Goal: Information Seeking & Learning: Learn about a topic

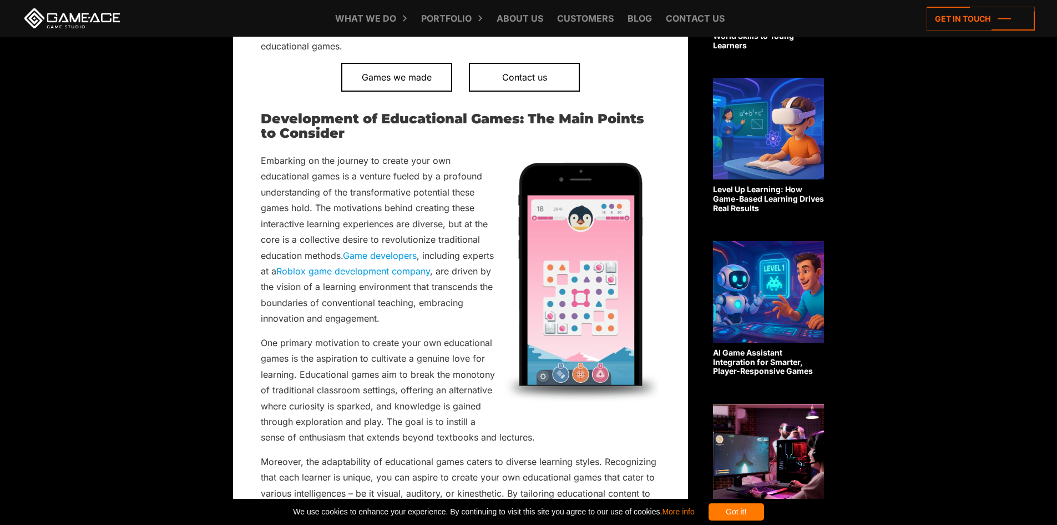
scroll to position [666, 0]
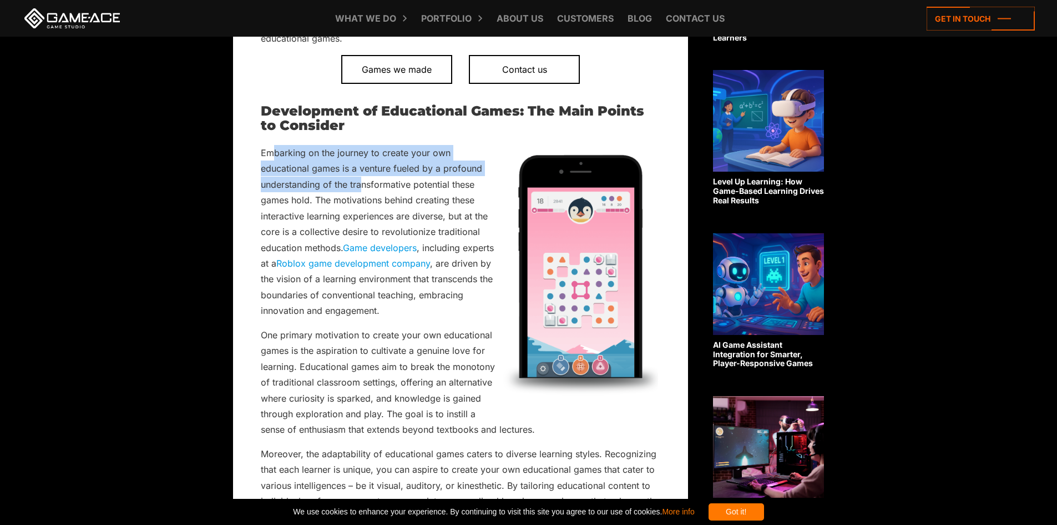
drag, startPoint x: 273, startPoint y: 148, endPoint x: 361, endPoint y: 183, distance: 94.9
click at [361, 183] on p "Embarking on the journey to create your own educational games is a venture fuel…" at bounding box center [461, 232] width 400 height 174
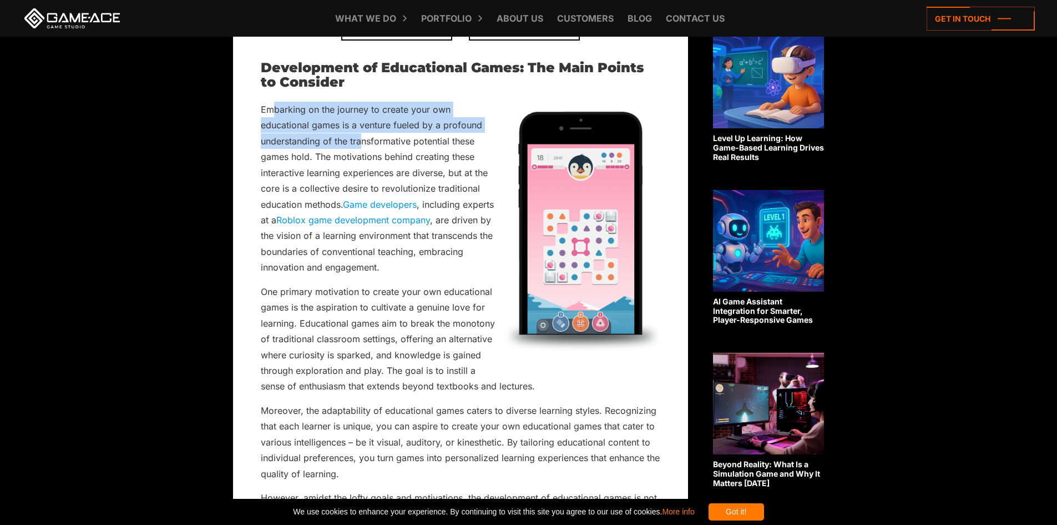
scroll to position [777, 0]
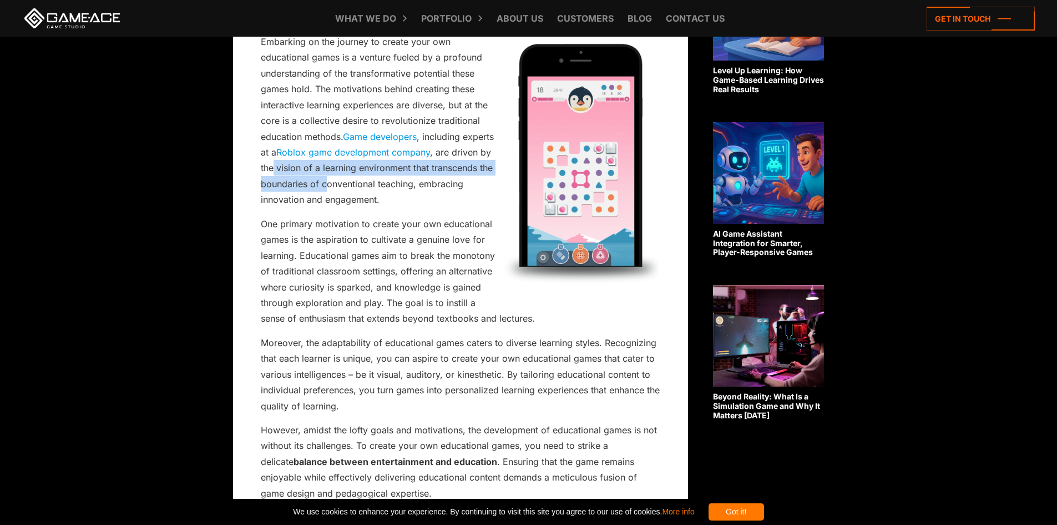
drag, startPoint x: 273, startPoint y: 169, endPoint x: 325, endPoint y: 183, distance: 53.5
click at [325, 182] on p "Embarking on the journey to create your own educational games is a venture fuel…" at bounding box center [461, 121] width 400 height 174
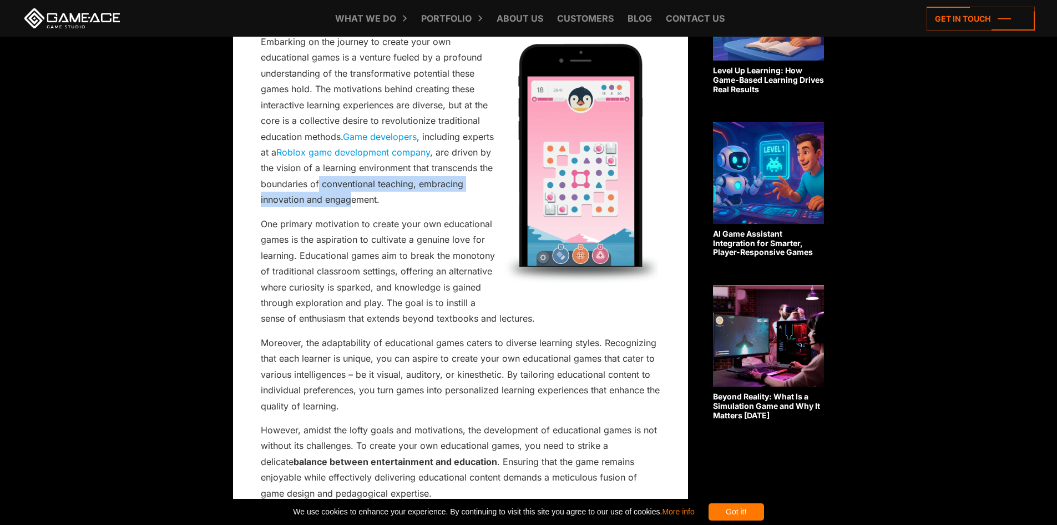
drag, startPoint x: 349, startPoint y: 197, endPoint x: 312, endPoint y: 180, distance: 39.7
click at [316, 181] on p "Embarking on the journey to create your own educational games is a venture fuel…" at bounding box center [461, 121] width 400 height 174
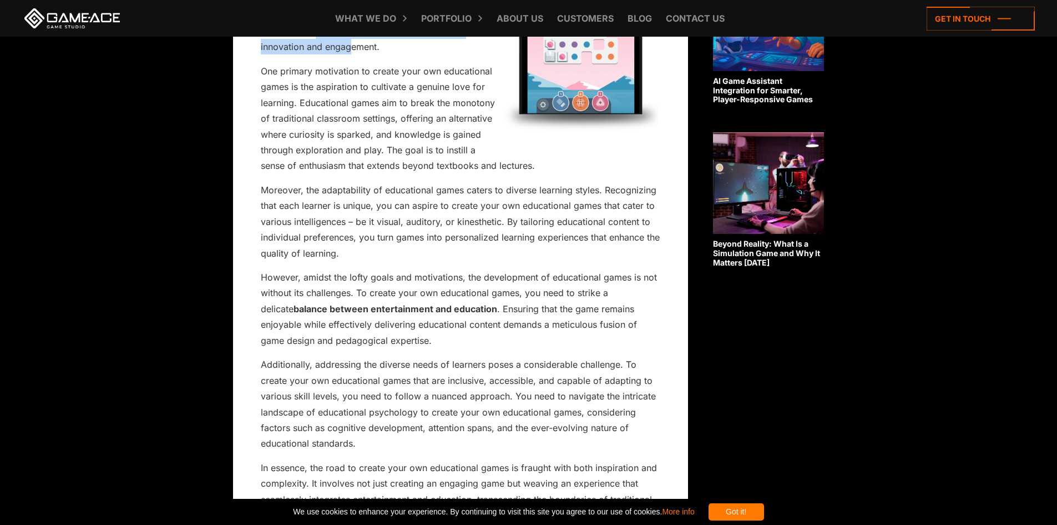
scroll to position [888, 0]
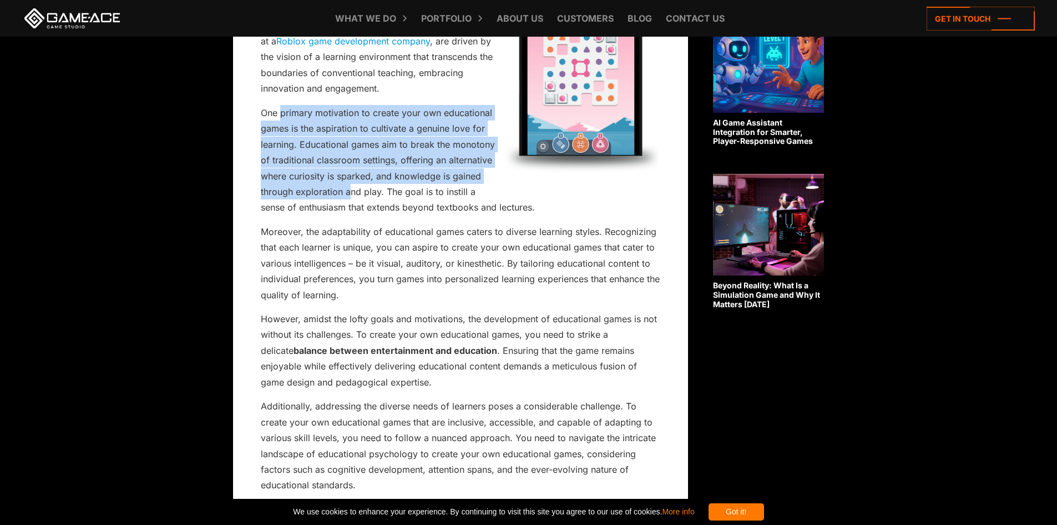
drag, startPoint x: 282, startPoint y: 114, endPoint x: 353, endPoint y: 190, distance: 103.7
click at [353, 190] on p "One primary motivation to create your own educational games is the aspiration t…" at bounding box center [461, 160] width 400 height 110
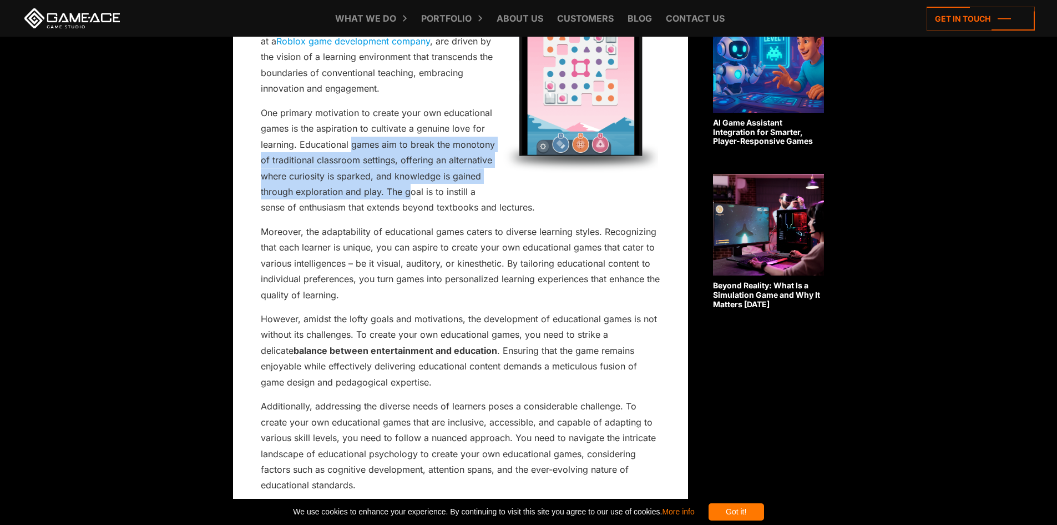
drag, startPoint x: 410, startPoint y: 194, endPoint x: 351, endPoint y: 142, distance: 79.1
click at [351, 143] on p "One primary motivation to create your own educational games is the aspiration t…" at bounding box center [461, 160] width 400 height 110
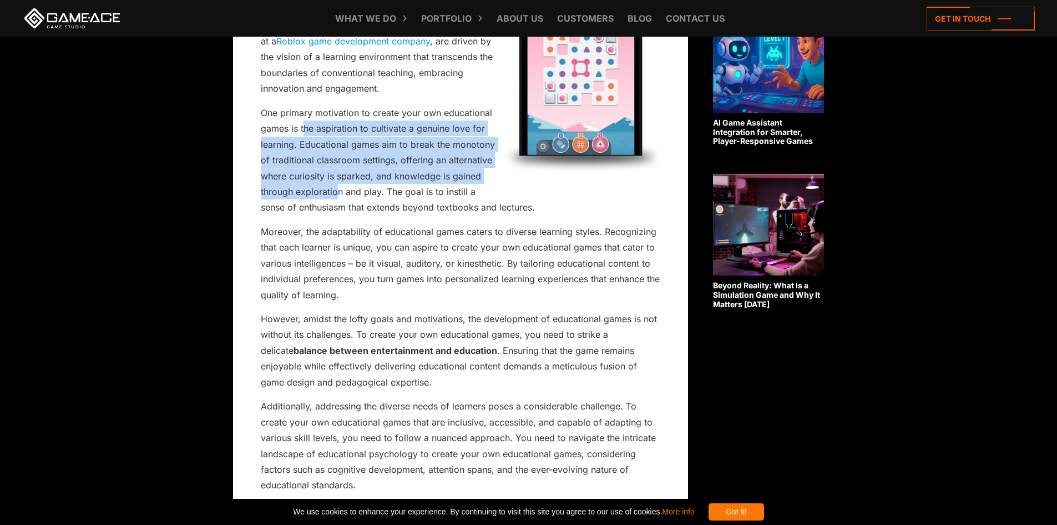
drag, startPoint x: 304, startPoint y: 129, endPoint x: 347, endPoint y: 190, distance: 74.8
click at [340, 186] on p "One primary motivation to create your own educational games is the aspiration t…" at bounding box center [461, 160] width 400 height 110
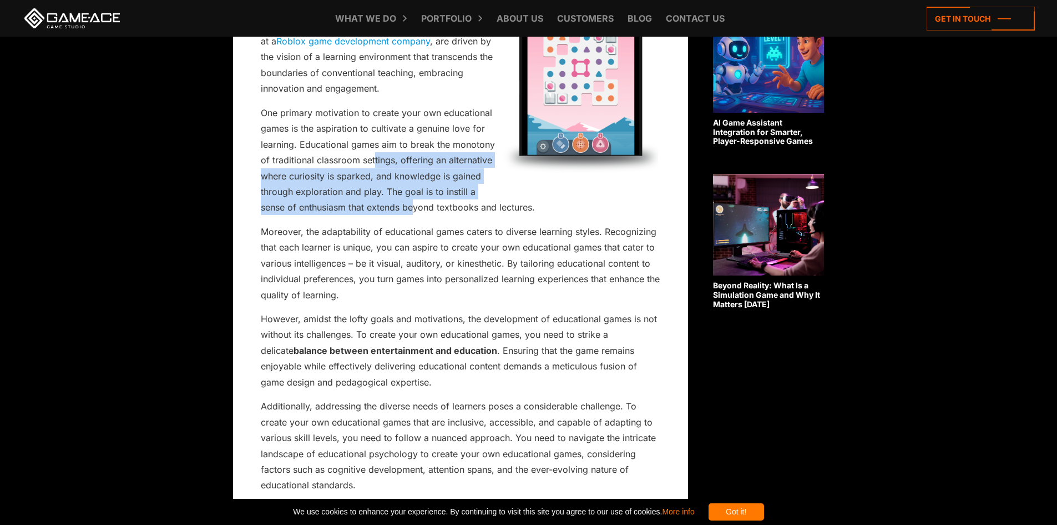
drag, startPoint x: 413, startPoint y: 204, endPoint x: 344, endPoint y: 144, distance: 92.1
click at [360, 145] on p "One primary motivation to create your own educational games is the aspiration t…" at bounding box center [461, 160] width 400 height 110
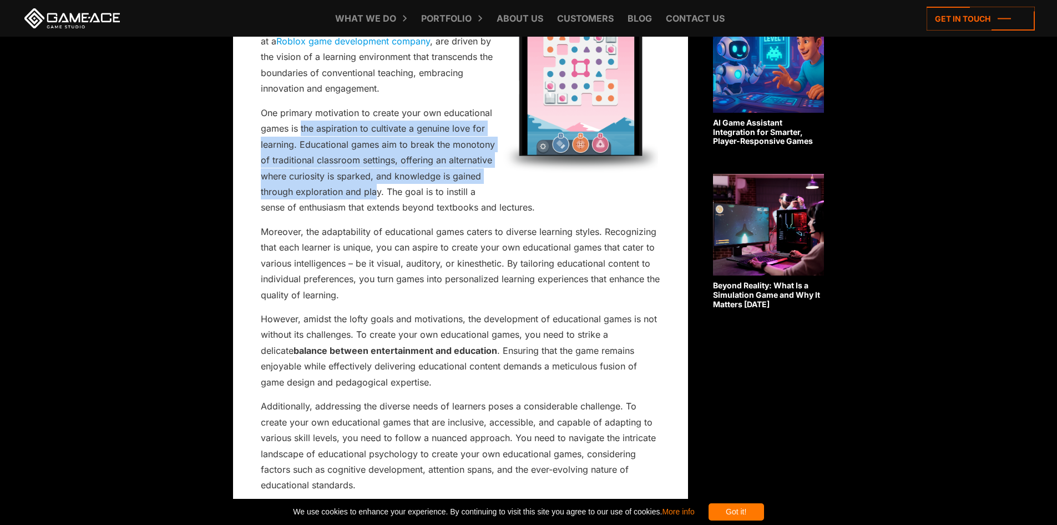
drag, startPoint x: 302, startPoint y: 124, endPoint x: 389, endPoint y: 188, distance: 108.0
click at [389, 188] on p "One primary motivation to create your own educational games is the aspiration t…" at bounding box center [461, 160] width 400 height 110
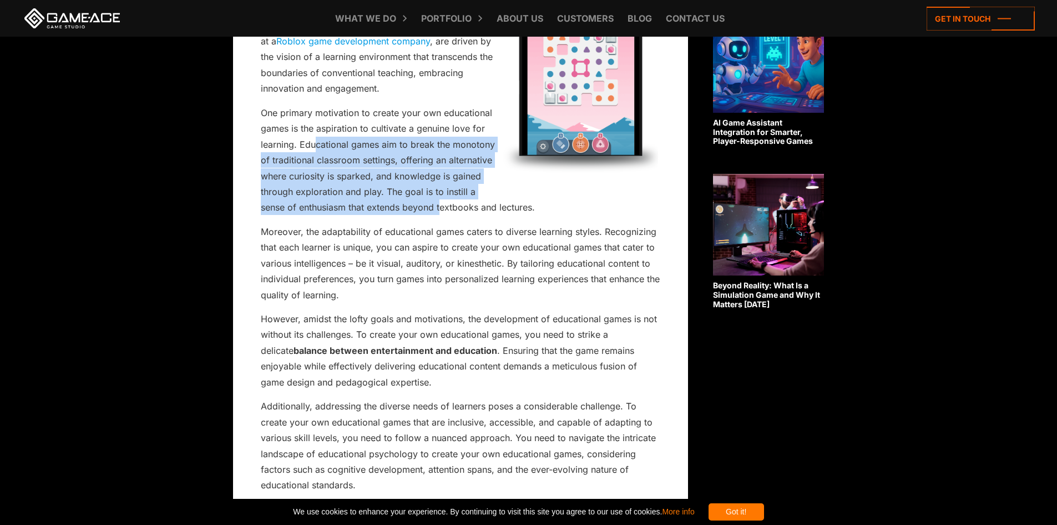
drag, startPoint x: 441, startPoint y: 203, endPoint x: 312, endPoint y: 135, distance: 145.5
click at [312, 135] on p "One primary motivation to create your own educational games is the aspiration t…" at bounding box center [461, 160] width 400 height 110
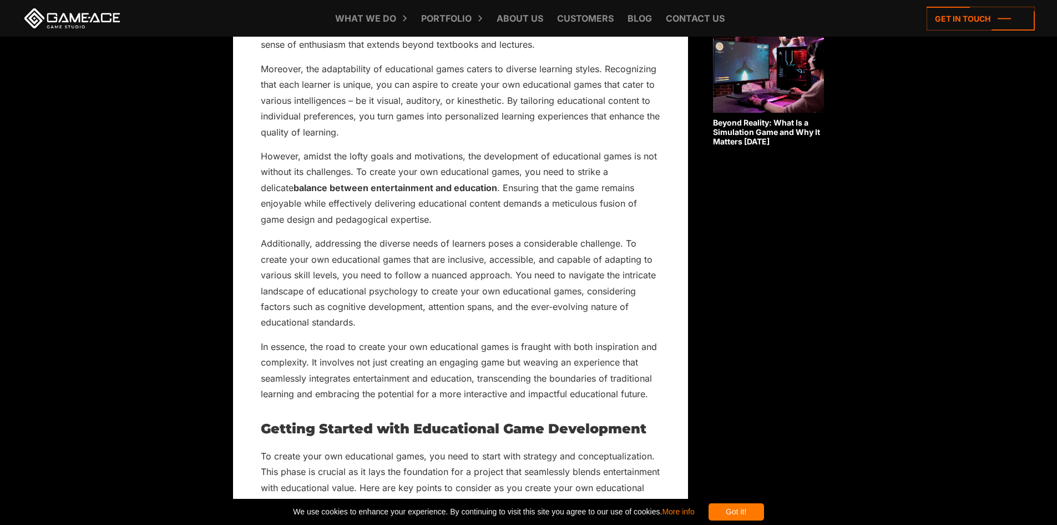
scroll to position [1055, 0]
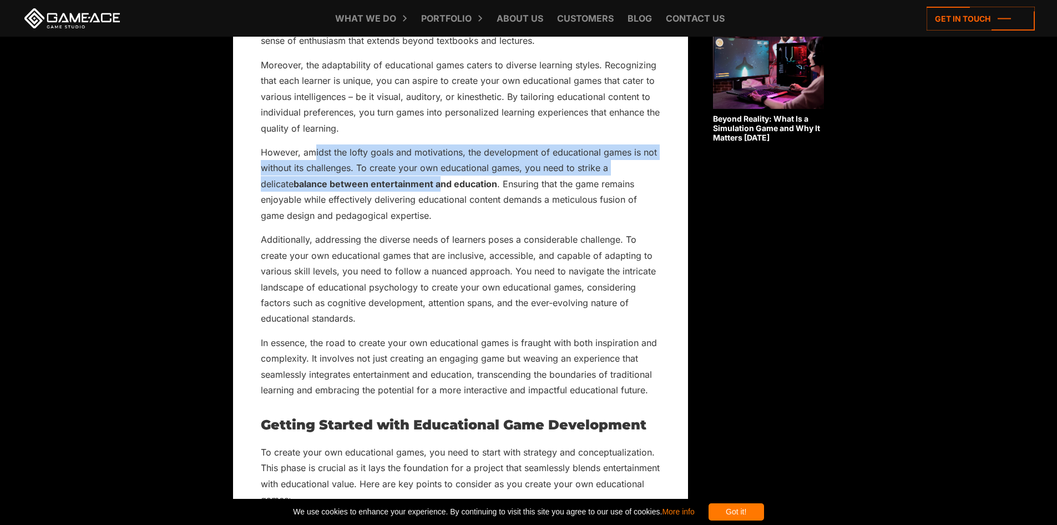
drag, startPoint x: 313, startPoint y: 155, endPoint x: 426, endPoint y: 196, distance: 120.6
click at [423, 193] on p "However, amidst the lofty goals and motivations, the development of educational…" at bounding box center [461, 183] width 400 height 79
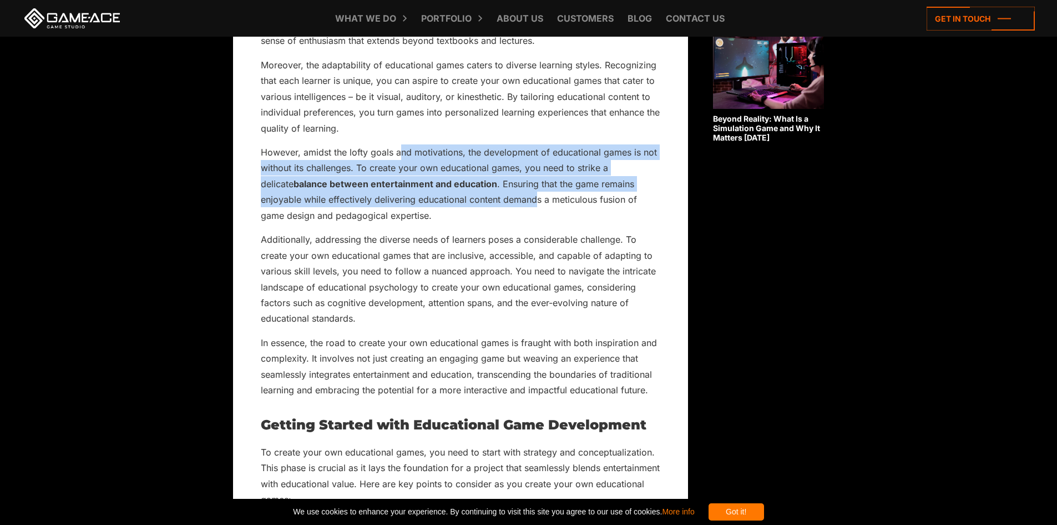
drag, startPoint x: 496, startPoint y: 199, endPoint x: 394, endPoint y: 154, distance: 111.6
click at [394, 154] on p "However, amidst the lofty goals and motivations, the development of educational…" at bounding box center [461, 183] width 400 height 79
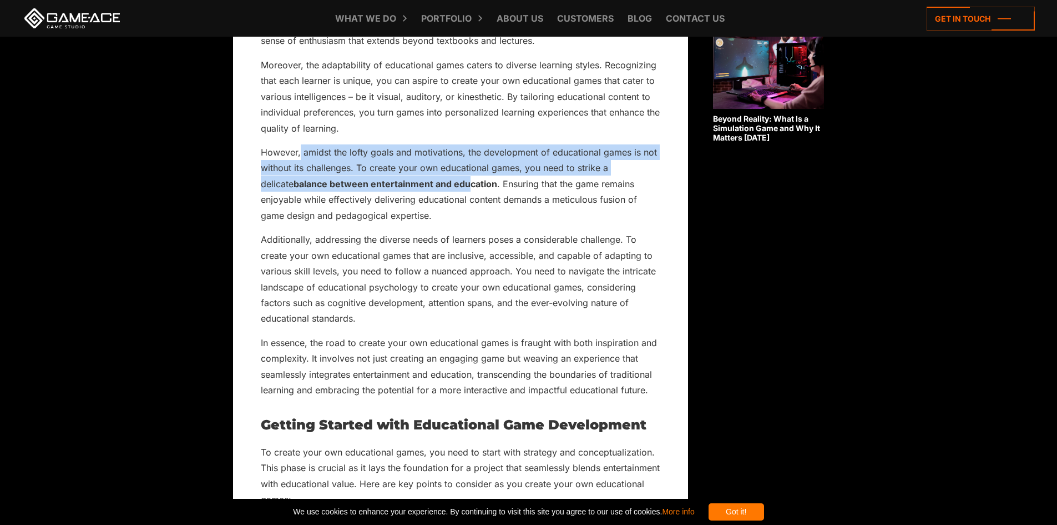
drag, startPoint x: 299, startPoint y: 147, endPoint x: 441, endPoint y: 182, distance: 145.9
click at [441, 182] on p "However, amidst the lofty goals and motivations, the development of educational…" at bounding box center [461, 183] width 400 height 79
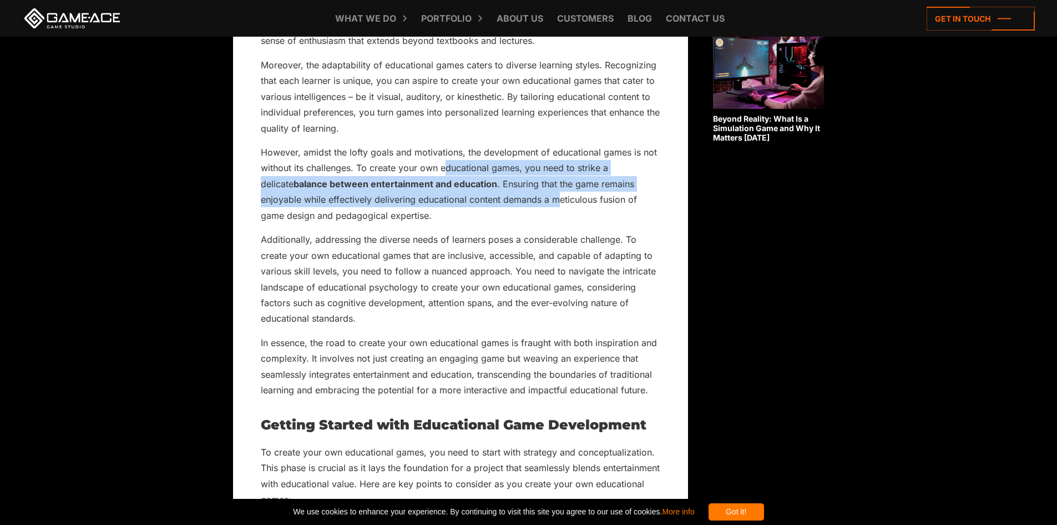
drag, startPoint x: 518, startPoint y: 200, endPoint x: 440, endPoint y: 163, distance: 86.6
click at [442, 163] on p "However, amidst the lofty goals and motivations, the development of educational…" at bounding box center [461, 183] width 400 height 79
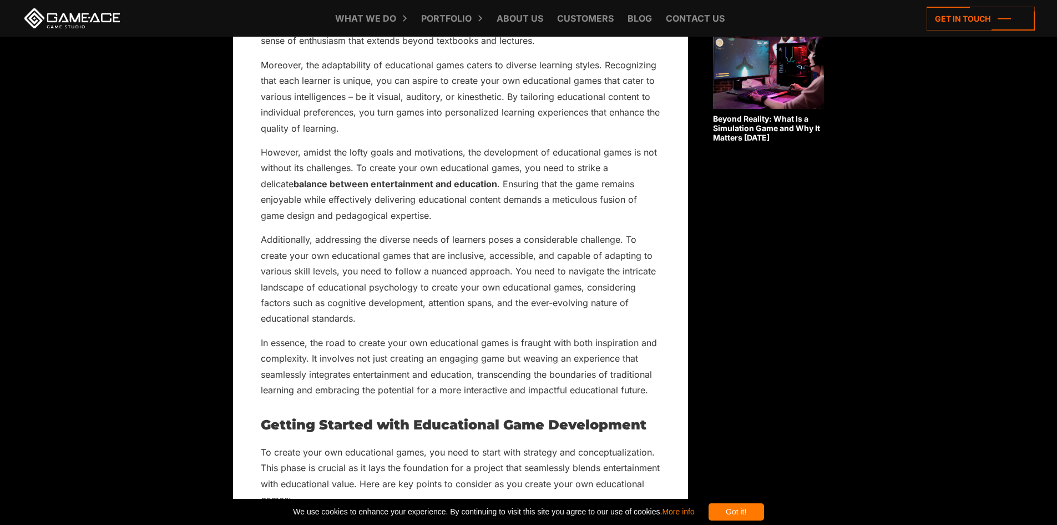
click at [400, 223] on p "However, amidst the lofty goals and motivations, the development of educational…" at bounding box center [461, 183] width 400 height 79
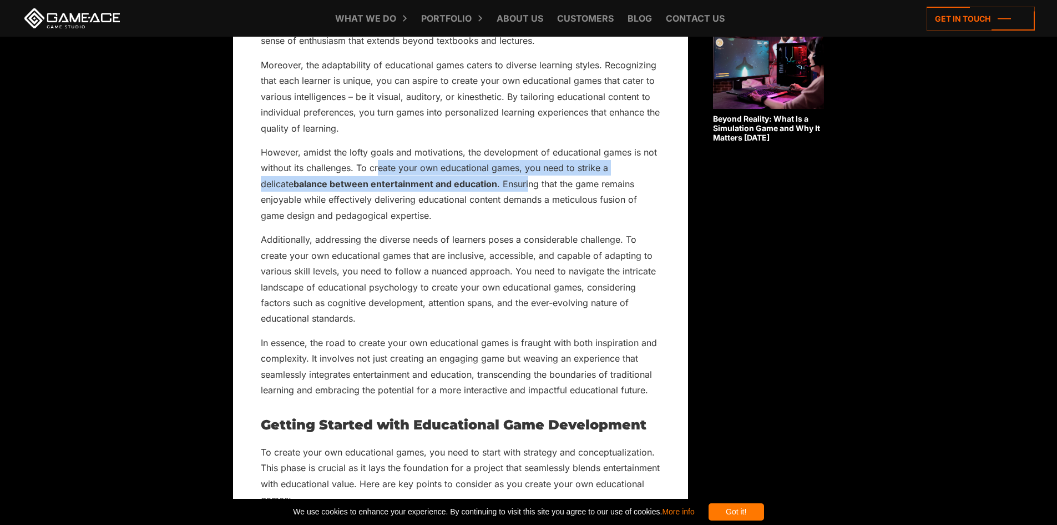
drag, startPoint x: 382, startPoint y: 166, endPoint x: 498, endPoint y: 191, distance: 118.8
click at [494, 190] on p "However, amidst the lofty goals and motivations, the development of educational…" at bounding box center [461, 183] width 400 height 79
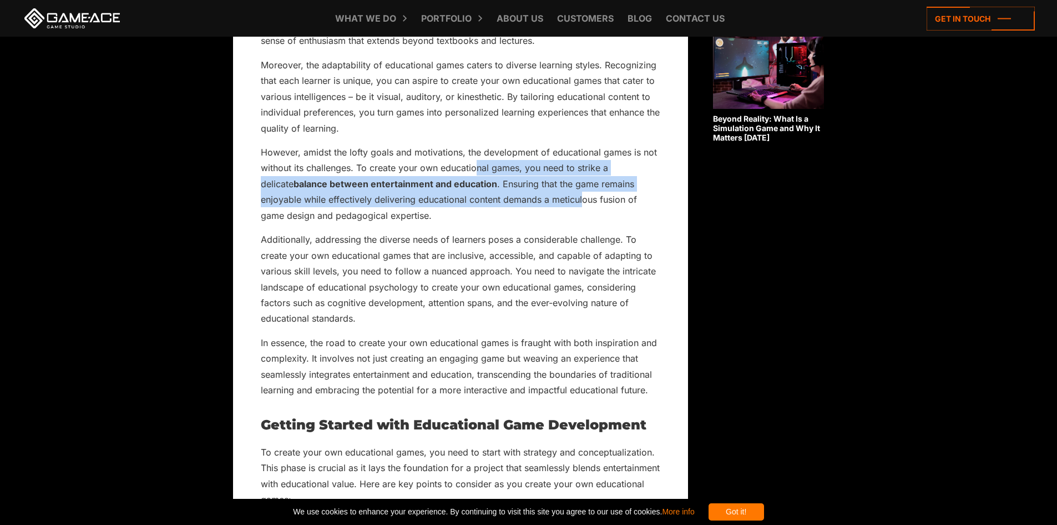
drag, startPoint x: 540, startPoint y: 197, endPoint x: 457, endPoint y: 175, distance: 85.6
click at [465, 174] on p "However, amidst the lofty goals and motivations, the development of educational…" at bounding box center [461, 183] width 400 height 79
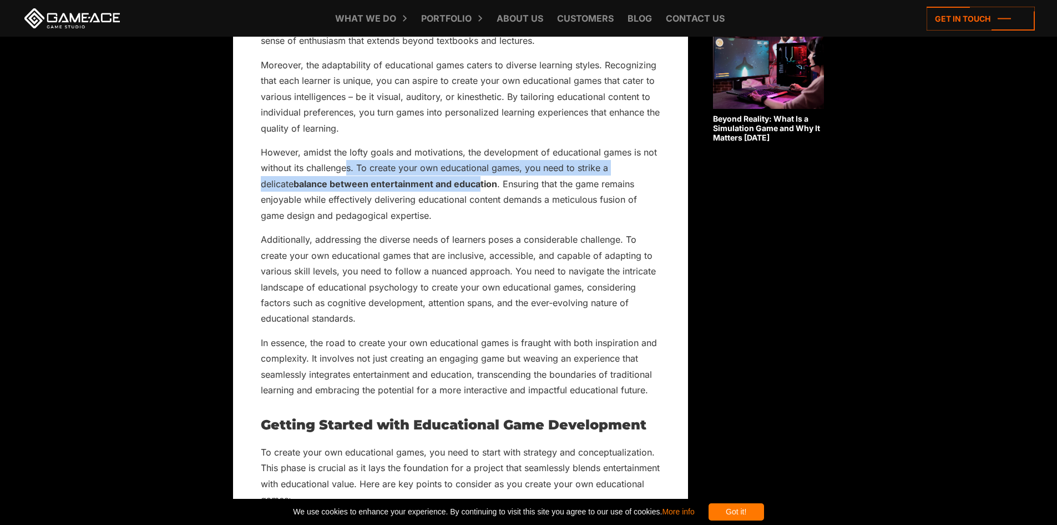
drag, startPoint x: 345, startPoint y: 169, endPoint x: 446, endPoint y: 186, distance: 102.4
click at [445, 185] on p "However, amidst the lofty goals and motivations, the development of educational…" at bounding box center [461, 183] width 400 height 79
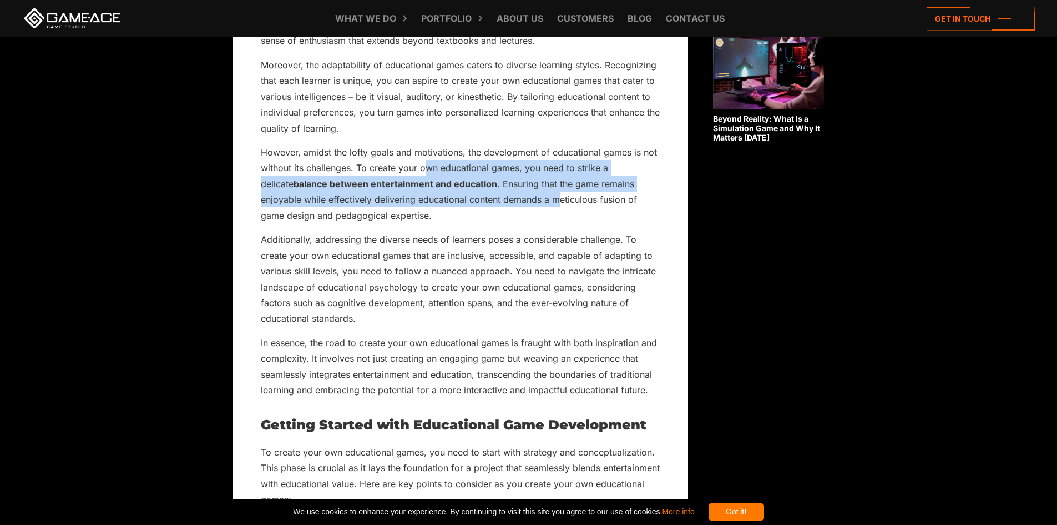
drag, startPoint x: 519, startPoint y: 197, endPoint x: 409, endPoint y: 170, distance: 113.1
click at [414, 169] on p "However, amidst the lofty goals and motivations, the development of educational…" at bounding box center [461, 183] width 400 height 79
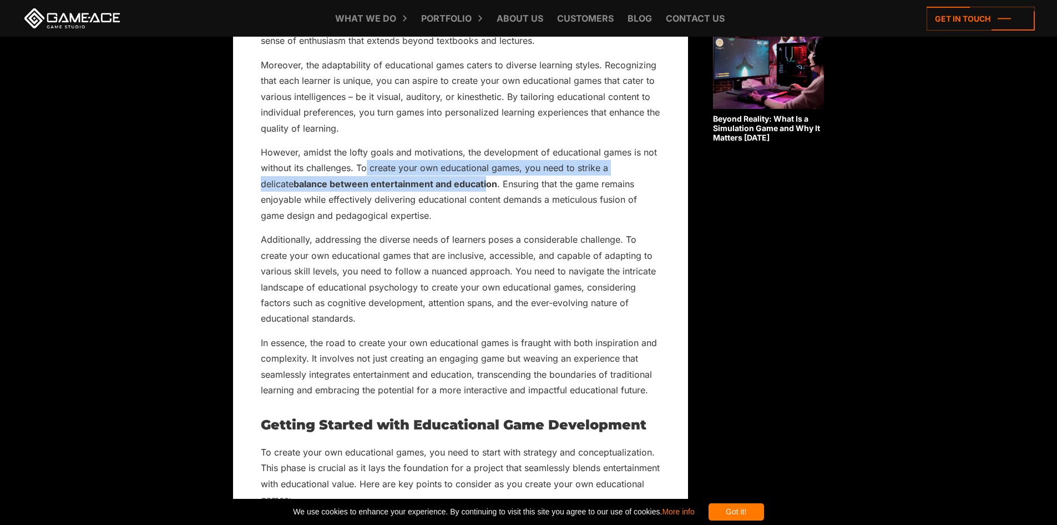
drag, startPoint x: 366, startPoint y: 165, endPoint x: 464, endPoint y: 189, distance: 100.7
click at [463, 189] on p "However, amidst the lofty goals and motivations, the development of educational…" at bounding box center [461, 183] width 400 height 79
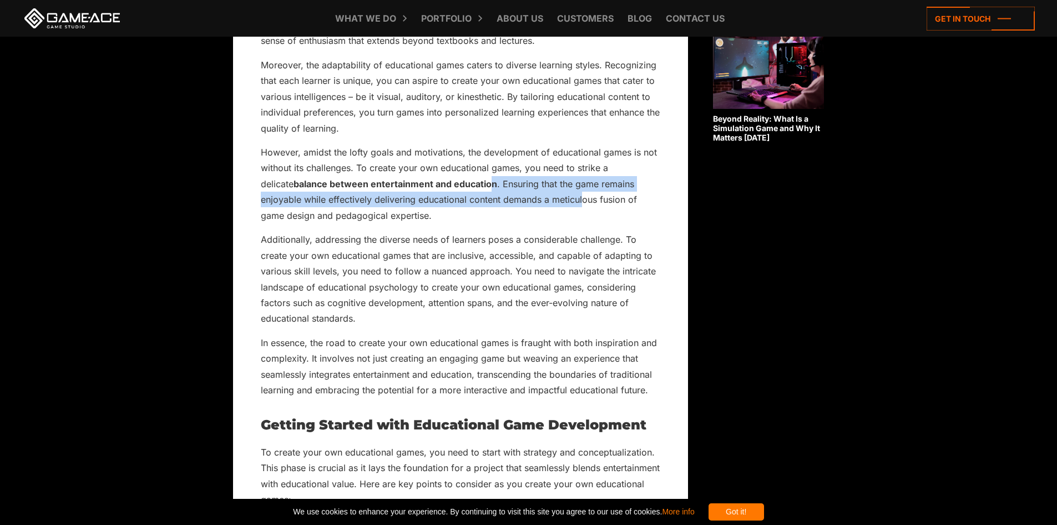
drag, startPoint x: 530, startPoint y: 199, endPoint x: 440, endPoint y: 176, distance: 93.4
click at [440, 176] on p "However, amidst the lofty goals and motivations, the development of educational…" at bounding box center [461, 183] width 400 height 79
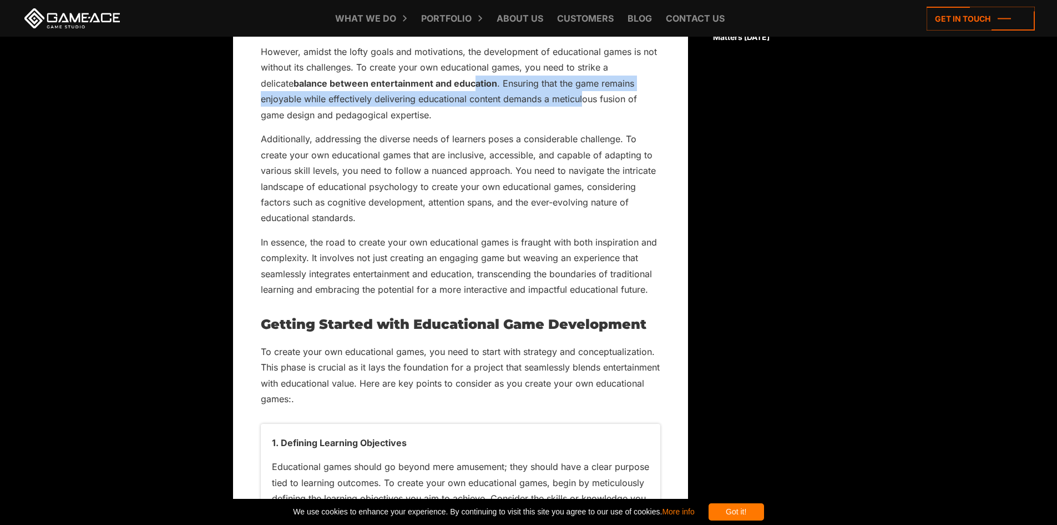
scroll to position [1166, 0]
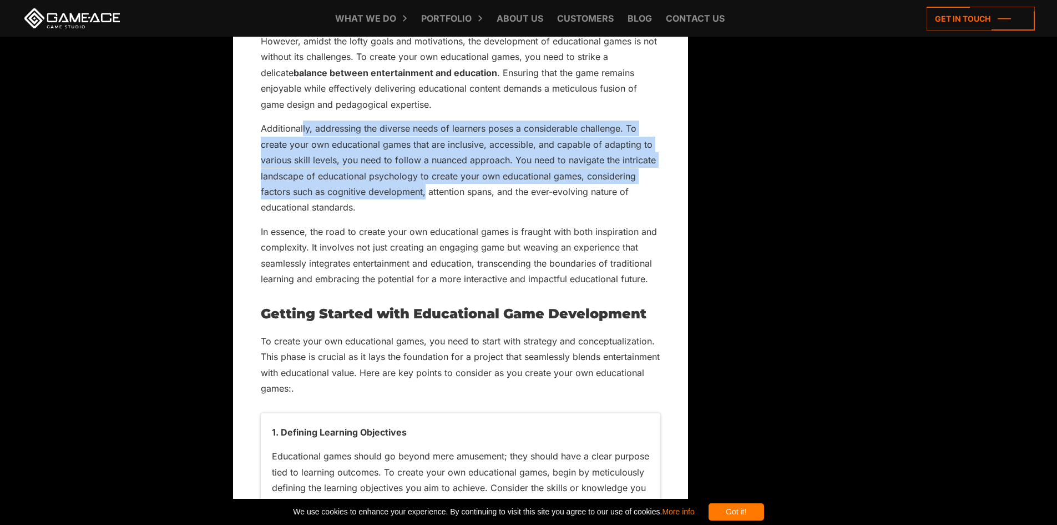
drag, startPoint x: 304, startPoint y: 129, endPoint x: 426, endPoint y: 191, distance: 137.5
click at [426, 191] on p "Additionally, addressing the diverse needs of learners poses a considerable cha…" at bounding box center [461, 167] width 400 height 95
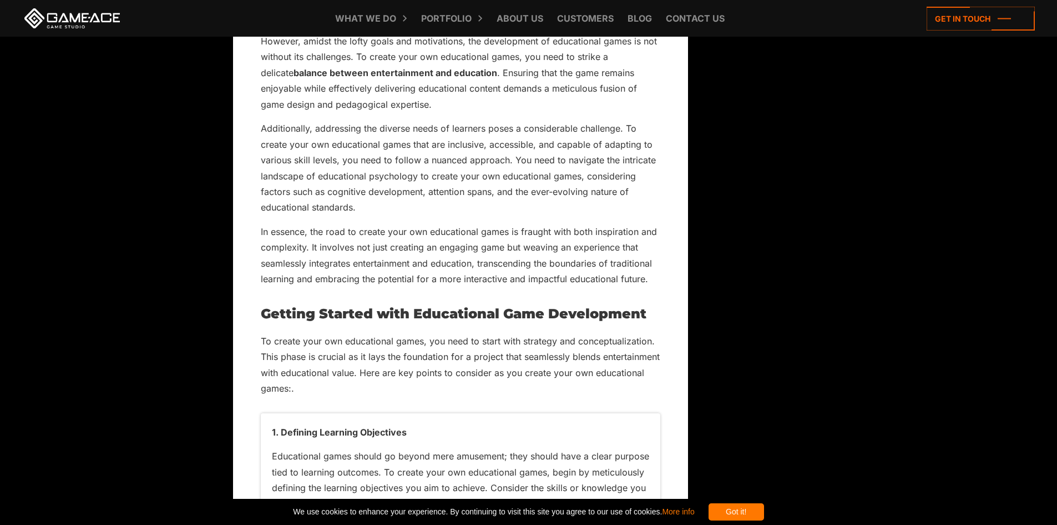
click at [434, 207] on p "Additionally, addressing the diverse needs of learners poses a considerable cha…" at bounding box center [461, 167] width 400 height 95
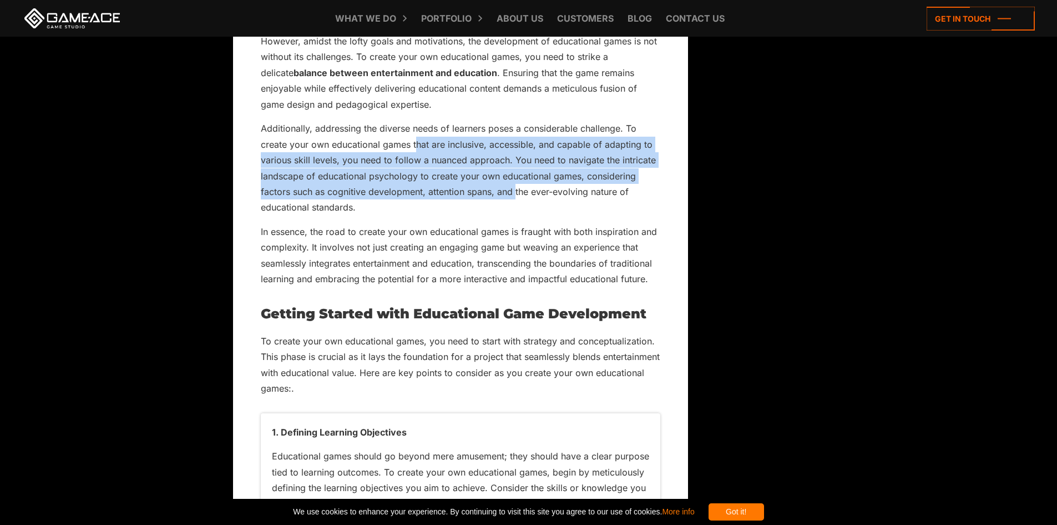
drag, startPoint x: 472, startPoint y: 174, endPoint x: 402, endPoint y: 149, distance: 74.1
click at [411, 149] on p "Additionally, addressing the diverse needs of learners poses a considerable cha…" at bounding box center [461, 167] width 400 height 95
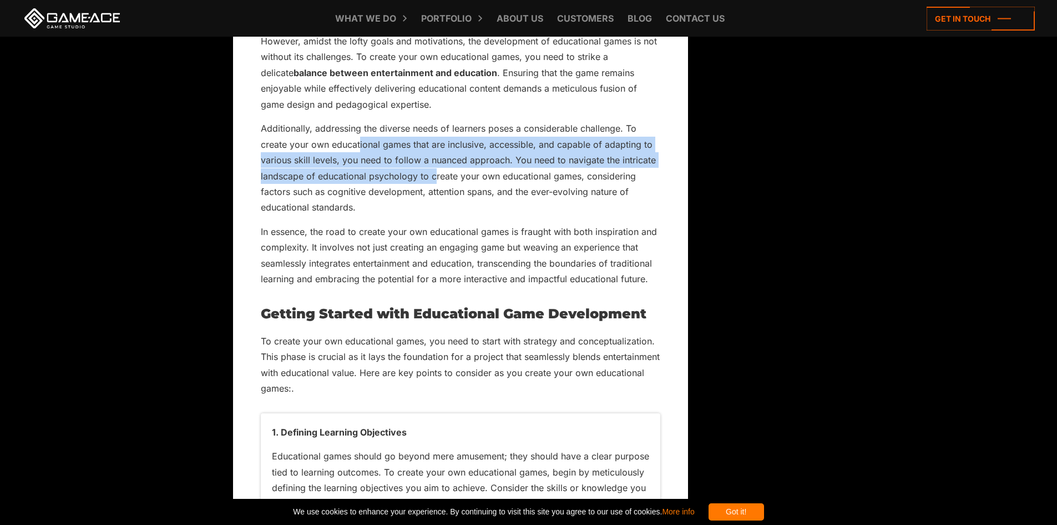
drag, startPoint x: 360, startPoint y: 141, endPoint x: 437, endPoint y: 169, distance: 82.7
click at [437, 169] on p "Additionally, addressing the diverse needs of learners poses a considerable cha…" at bounding box center [461, 167] width 400 height 95
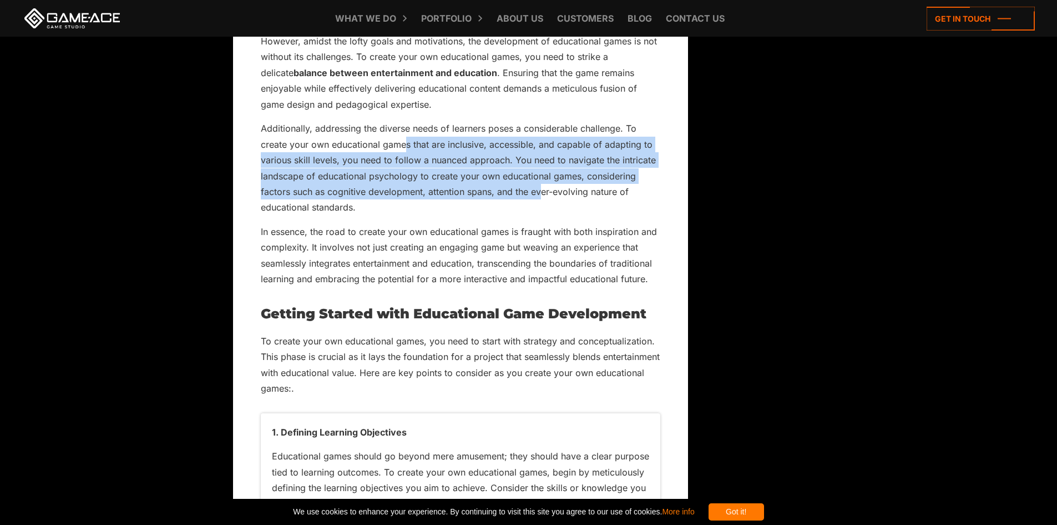
drag, startPoint x: 471, startPoint y: 162, endPoint x: 389, endPoint y: 147, distance: 84.1
click at [389, 147] on p "Additionally, addressing the diverse needs of learners poses a considerable cha…" at bounding box center [461, 167] width 400 height 95
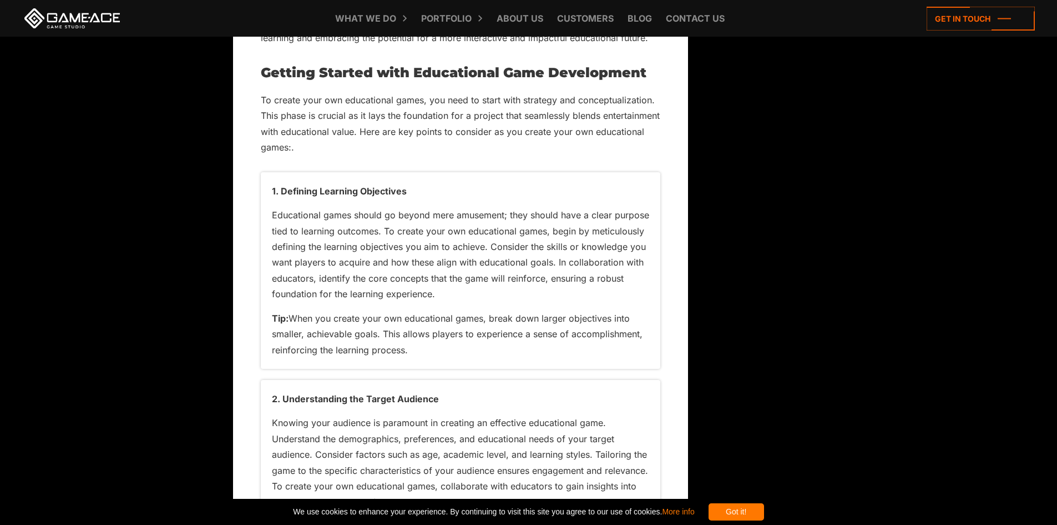
scroll to position [1388, 0]
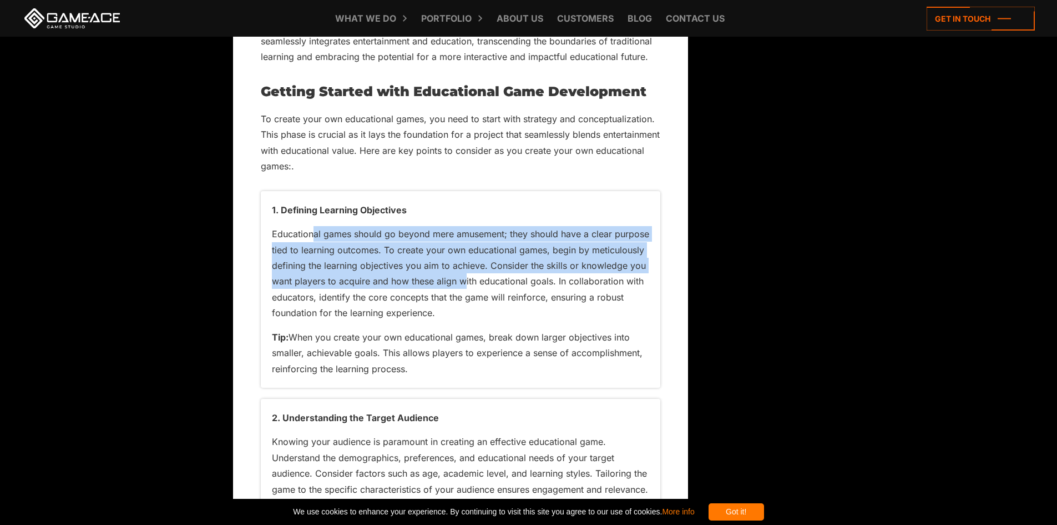
drag, startPoint x: 315, startPoint y: 231, endPoint x: 465, endPoint y: 279, distance: 157.6
click at [465, 279] on p "Educational games should go beyond mere amusement; they should have a clear pur…" at bounding box center [460, 273] width 377 height 95
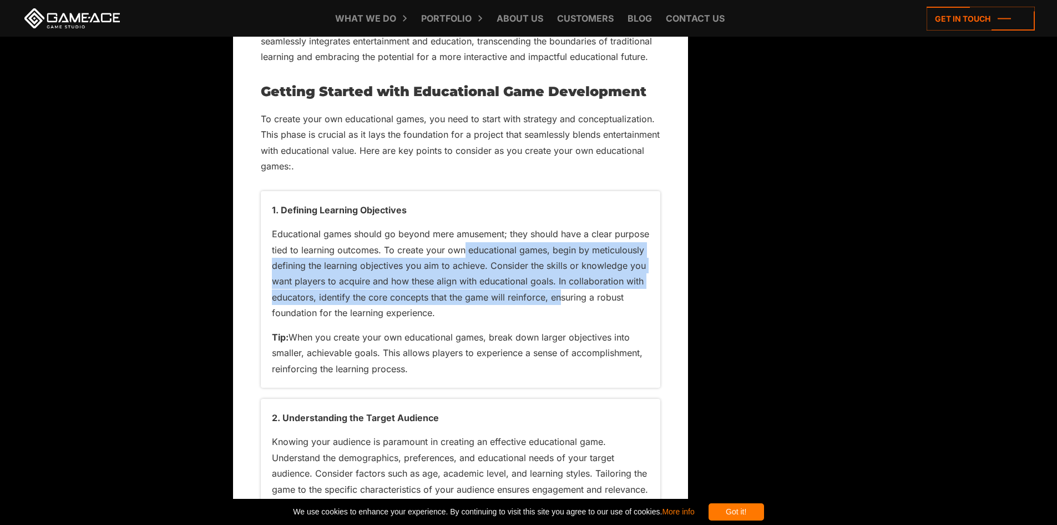
drag, startPoint x: 562, startPoint y: 299, endPoint x: 457, endPoint y: 252, distance: 114.8
click at [458, 252] on p "Educational games should go beyond mere amusement; they should have a clear pur…" at bounding box center [460, 273] width 377 height 95
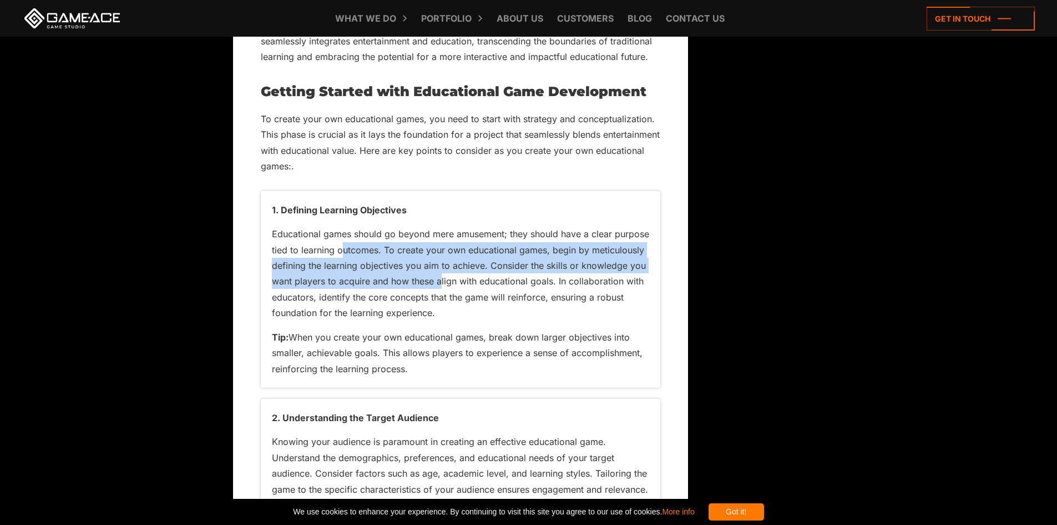
drag, startPoint x: 344, startPoint y: 246, endPoint x: 442, endPoint y: 276, distance: 102.9
click at [442, 276] on p "Educational games should go beyond mere amusement; they should have a clear pur…" at bounding box center [460, 273] width 377 height 95
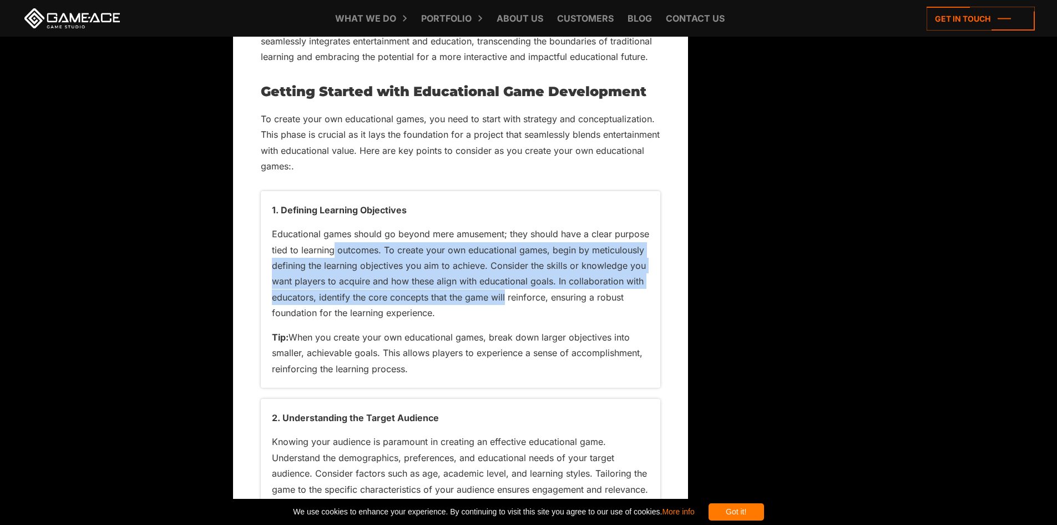
drag, startPoint x: 472, startPoint y: 288, endPoint x: 332, endPoint y: 251, distance: 144.6
click at [332, 251] on p "Educational games should go beyond mere amusement; they should have a clear pur…" at bounding box center [460, 273] width 377 height 95
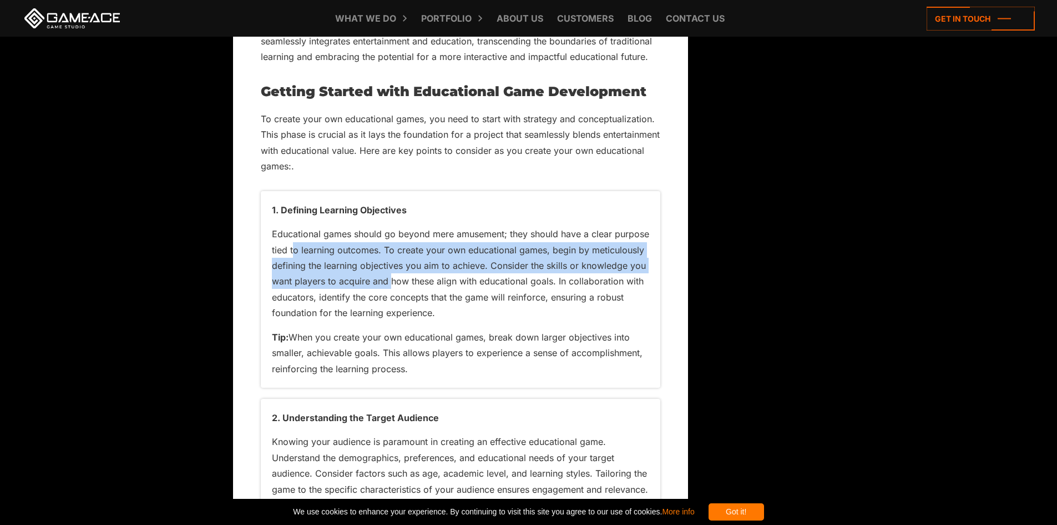
drag, startPoint x: 298, startPoint y: 251, endPoint x: 390, endPoint y: 278, distance: 95.4
click at [390, 278] on p "Educational games should go beyond mere amusement; they should have a clear pur…" at bounding box center [460, 273] width 377 height 95
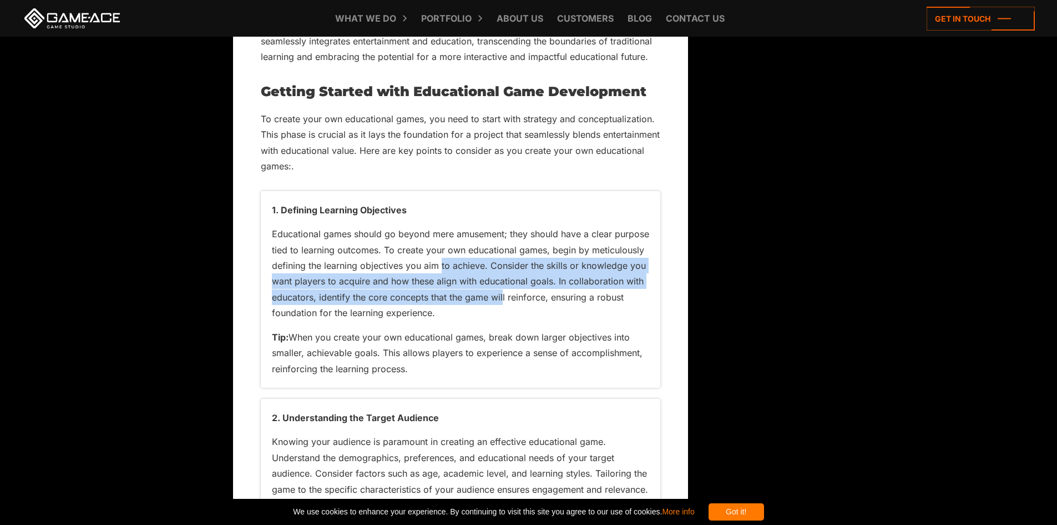
drag, startPoint x: 502, startPoint y: 300, endPoint x: 417, endPoint y: 268, distance: 91.1
click at [431, 267] on p "Educational games should go beyond mere amusement; they should have a clear pur…" at bounding box center [460, 273] width 377 height 95
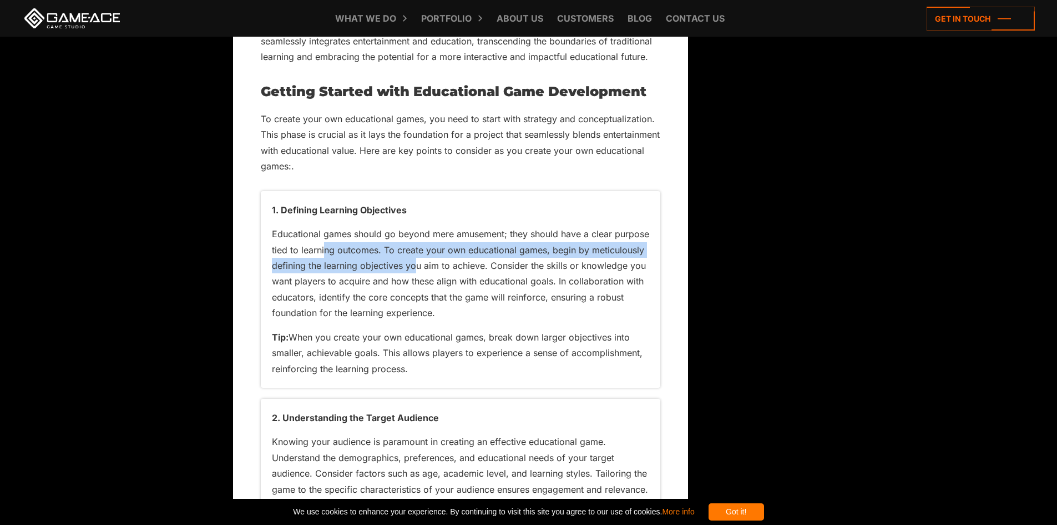
drag, startPoint x: 328, startPoint y: 251, endPoint x: 429, endPoint y: 269, distance: 102.7
click at [429, 269] on p "Educational games should go beyond mere amusement; they should have a clear pur…" at bounding box center [460, 273] width 377 height 95
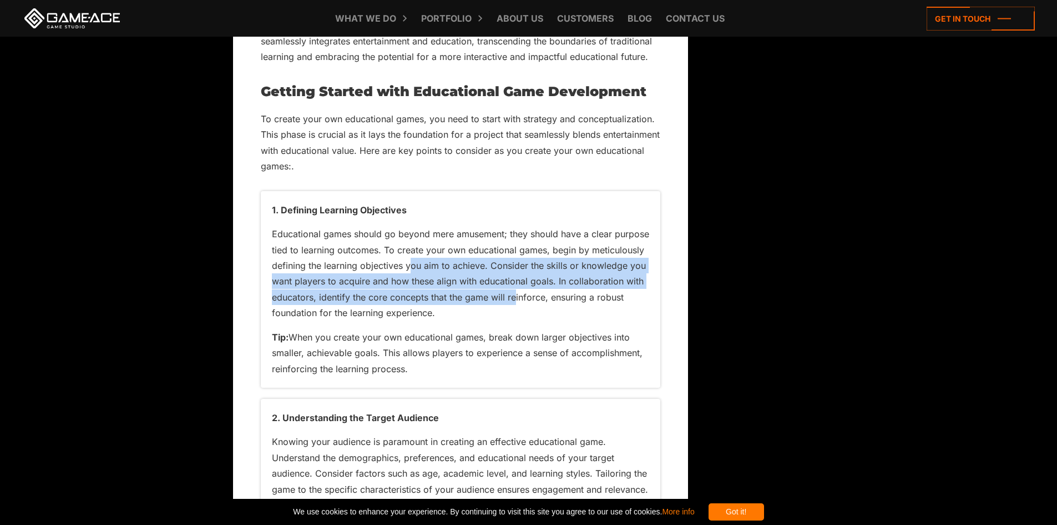
drag
click at [412, 261] on p "Educational games should go beyond mere amusement; they should have a clear pur…" at bounding box center [460, 273] width 377 height 95
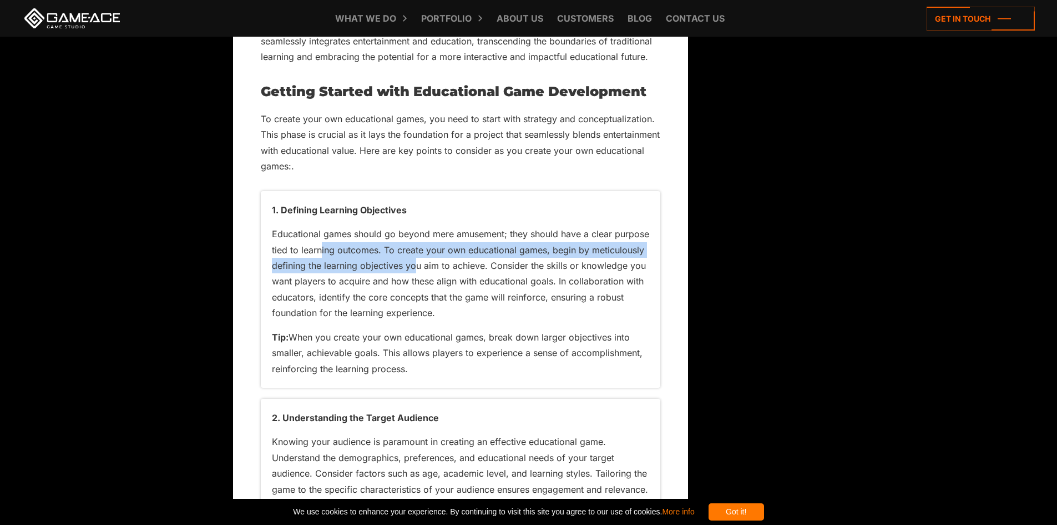
click at [423, 270] on p "Educational games should go beyond mere amusement; they should have a clear pur…" at bounding box center [460, 273] width 377 height 95
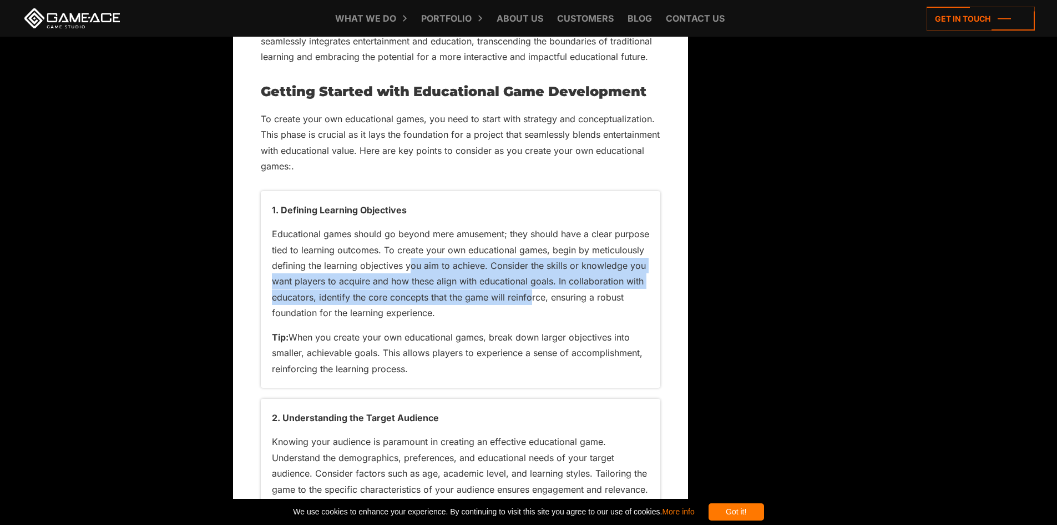
click at [407, 260] on p "Educational games should go beyond mere amusement; they should have a clear pur…" at bounding box center [460, 273] width 377 height 95
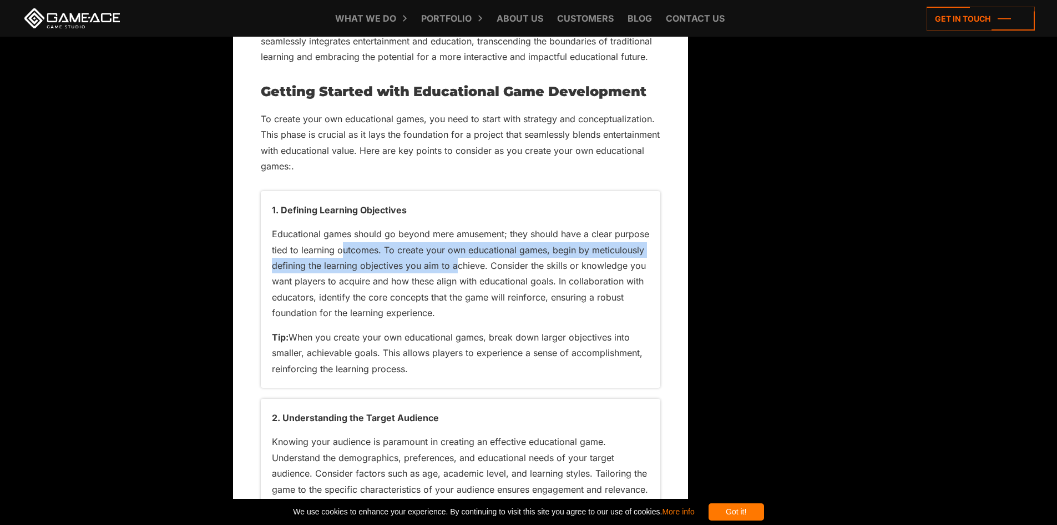
click at [457, 271] on p "Educational games should go beyond mere amusement; they should have a clear pur…" at bounding box center [460, 273] width 377 height 95
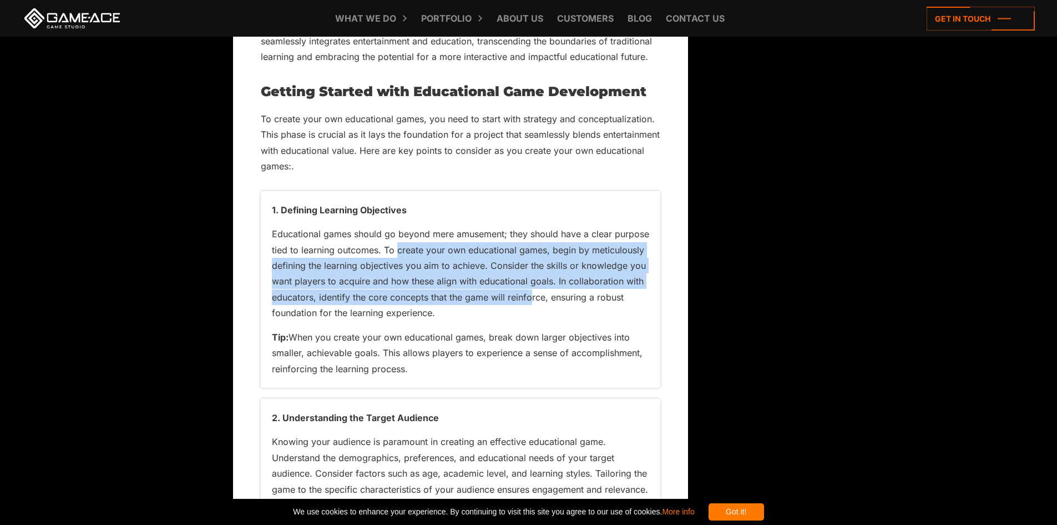
click at [366, 245] on p "Educational games should go beyond mere amusement; they should have a clear pur…" at bounding box center [460, 273] width 377 height 95
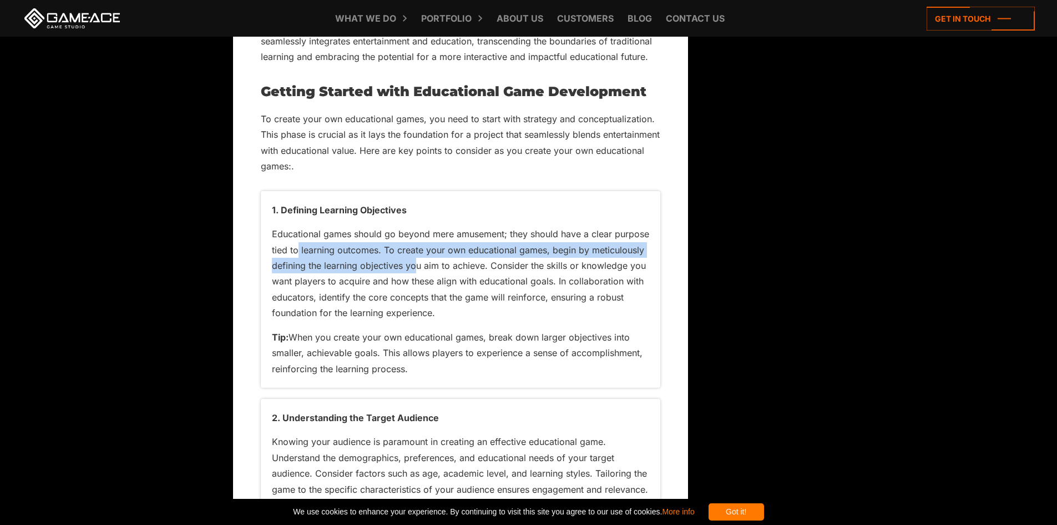
click at [424, 269] on p "Educational games should go beyond mere amusement; they should have a clear pur…" at bounding box center [460, 273] width 377 height 95
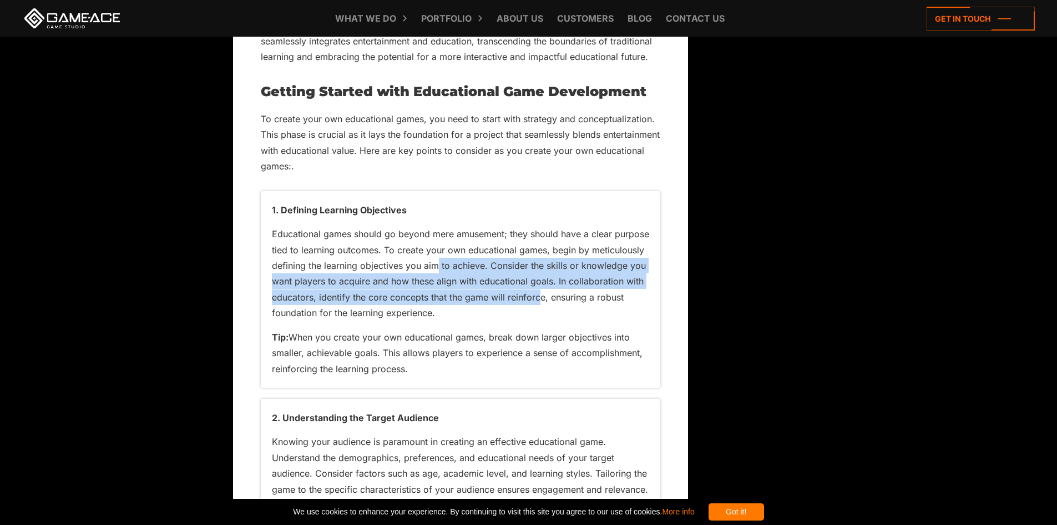
click at [428, 259] on p "Educational games should go beyond mere amusement; they should have a clear pur…" at bounding box center [460, 273] width 377 height 95
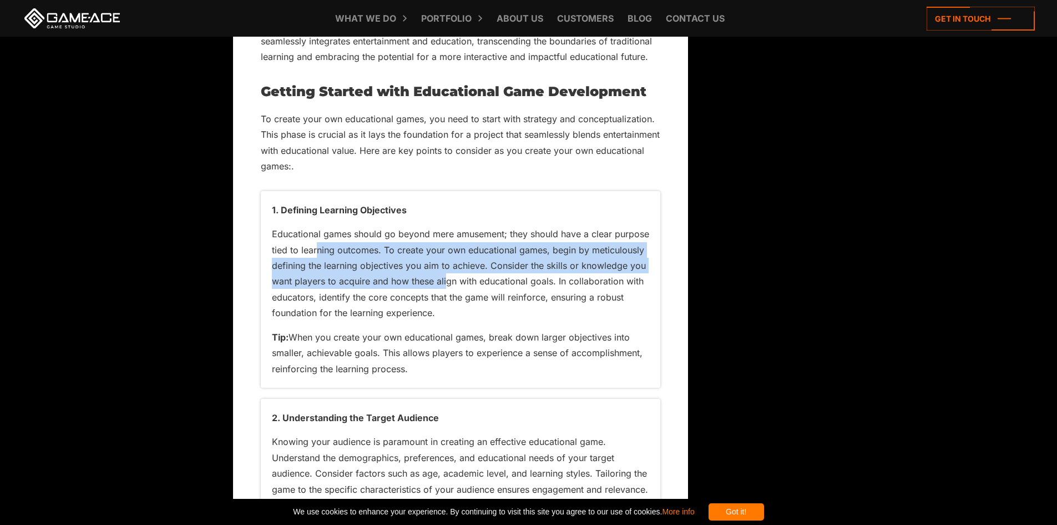
click at [447, 279] on p "Educational games should go beyond mere amusement; they should have a clear pur…" at bounding box center [460, 273] width 377 height 95
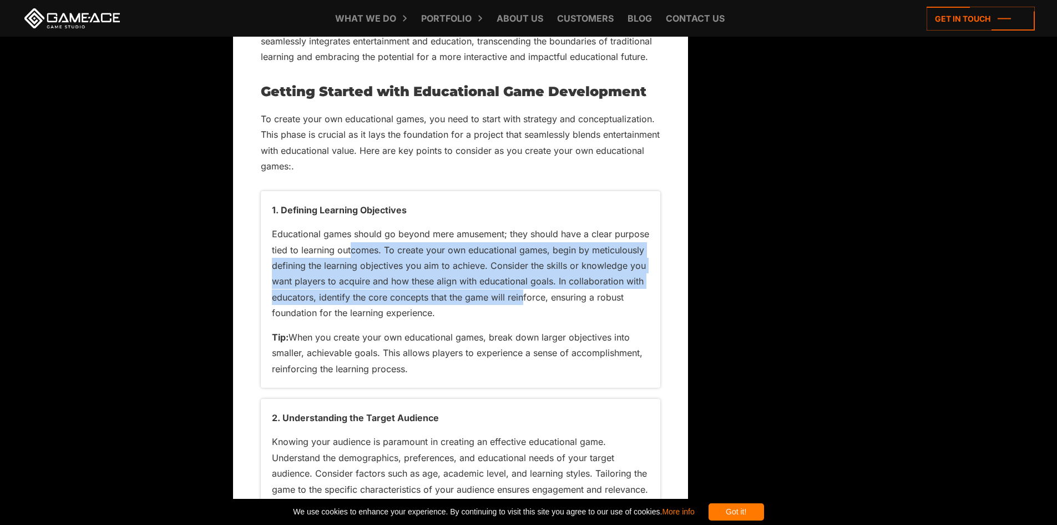
click at [346, 245] on p "Educational games should go beyond mere amusement; they should have a clear pur…" at bounding box center [460, 273] width 377 height 95
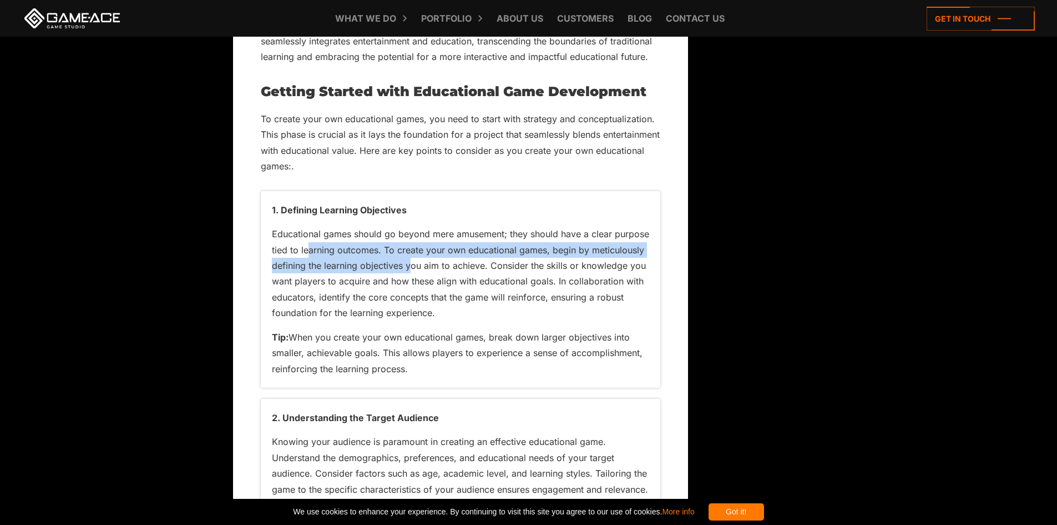
click at [411, 270] on p "Educational games should go beyond mere amusement; they should have a clear pur…" at bounding box center [460, 273] width 377 height 95
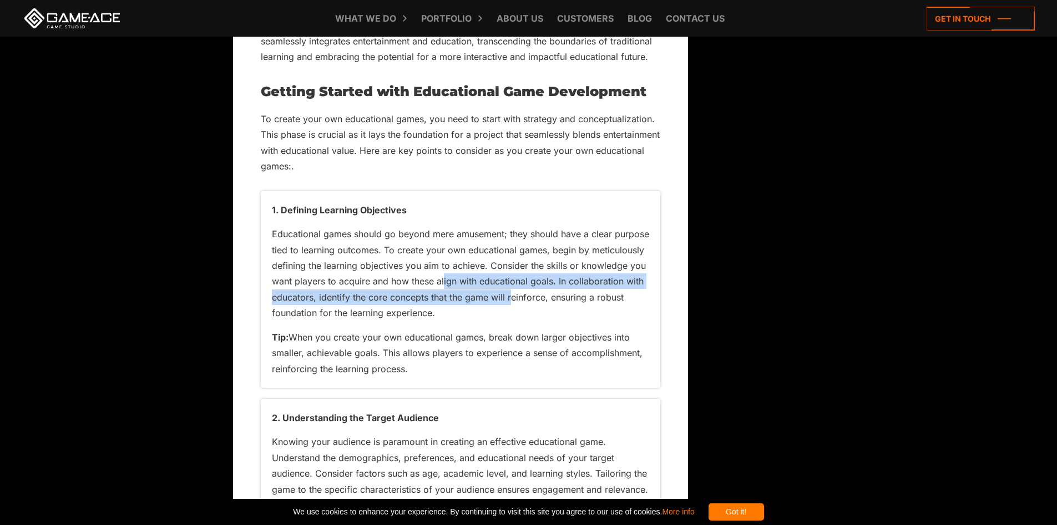
click at [440, 275] on p "Educational games should go beyond mere amusement; they should have a clear pur…" at bounding box center [460, 273] width 377 height 95
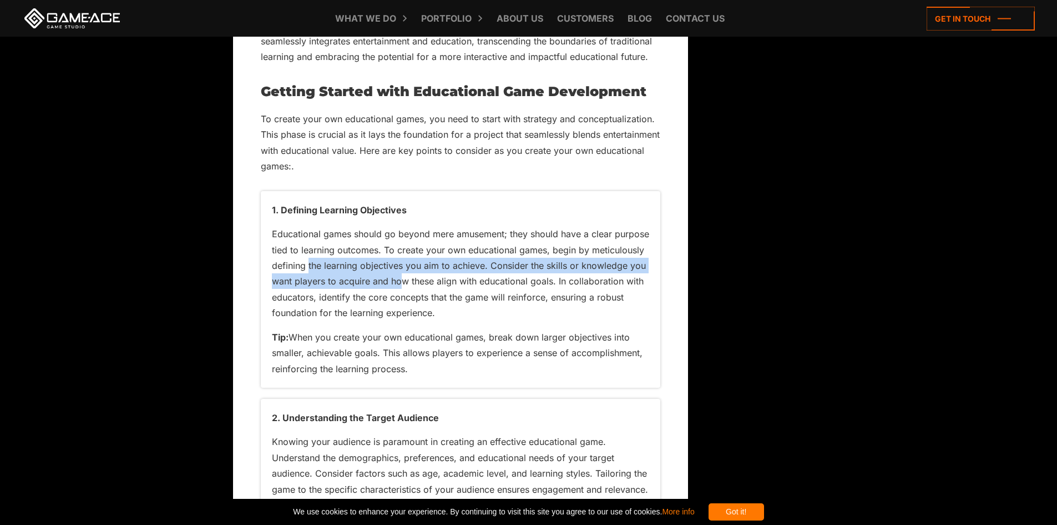
click at [404, 285] on p "Educational games should go beyond mere amusement; they should have a clear pur…" at bounding box center [460, 273] width 377 height 95
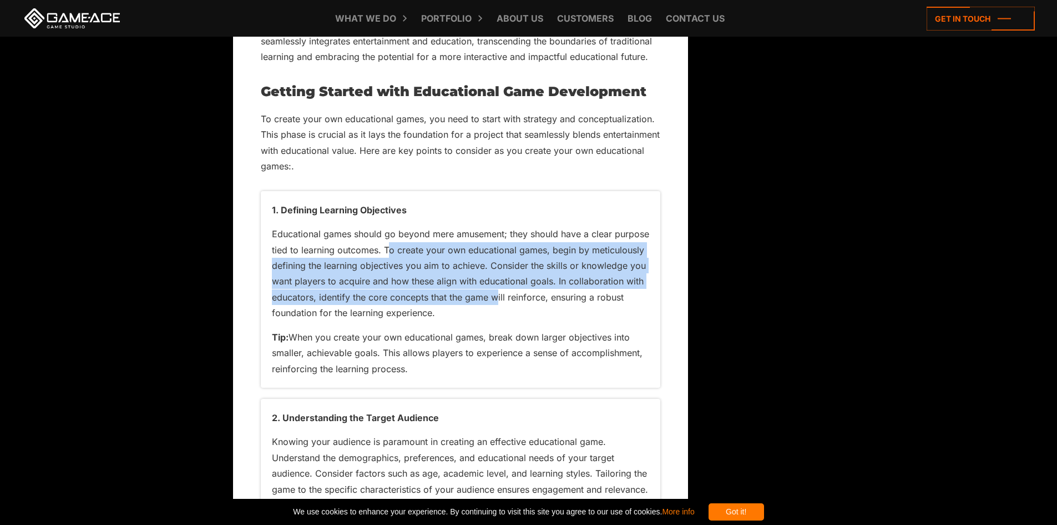
click at [381, 256] on p "Educational games should go beyond mere amusement; they should have a clear pur…" at bounding box center [460, 273] width 377 height 95
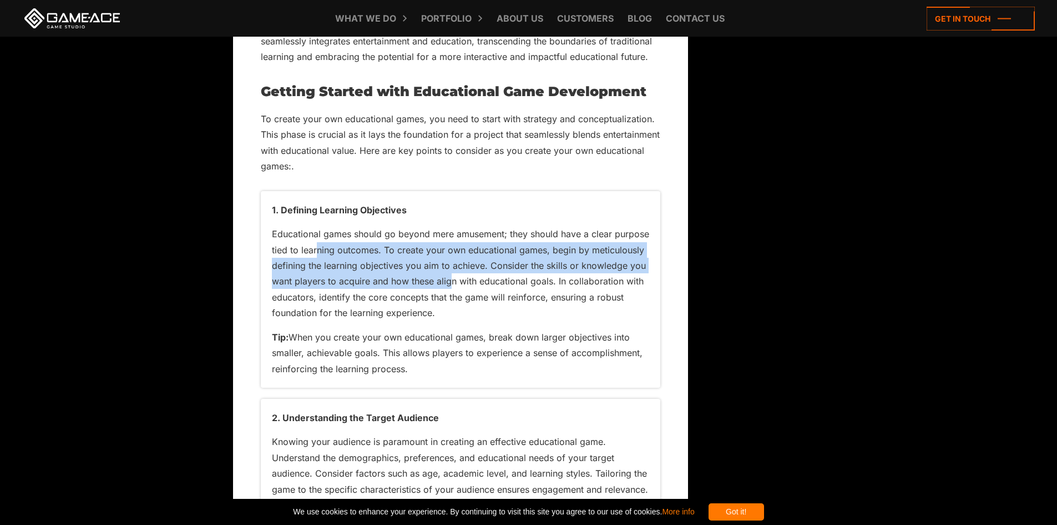
click at [453, 281] on p "Educational games should go beyond mere amusement; they should have a clear pur…" at bounding box center [460, 273] width 377 height 95
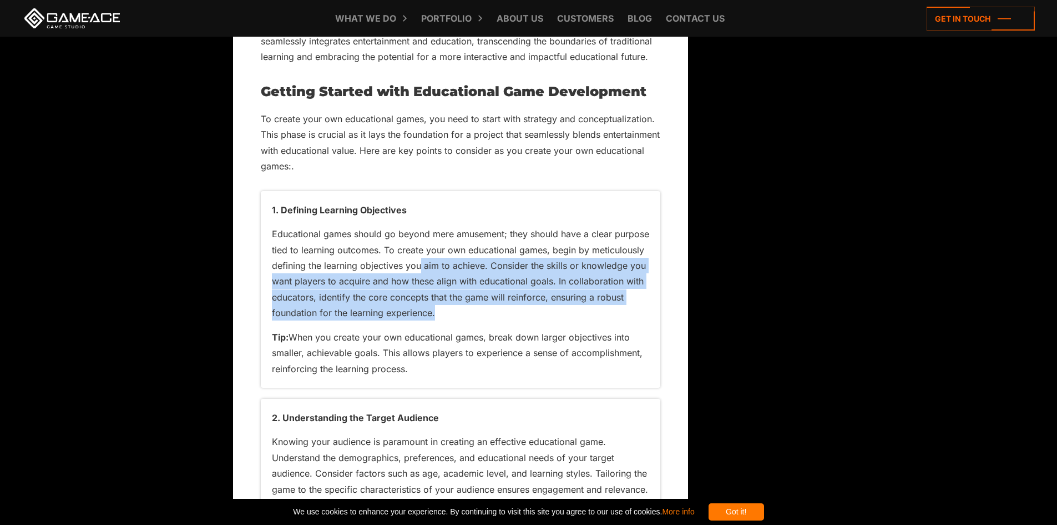
click at [385, 258] on p "Educational games should go beyond mere amusement; they should have a clear pur…" at bounding box center [460, 273] width 377 height 95
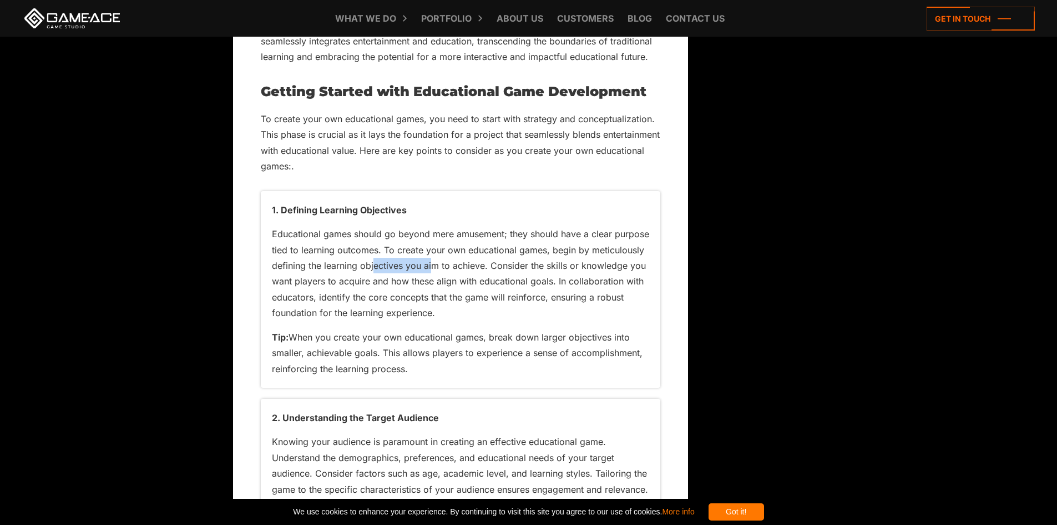
click at [437, 273] on p "Educational games should go beyond mere amusement; they should have a clear pur…" at bounding box center [460, 273] width 377 height 95
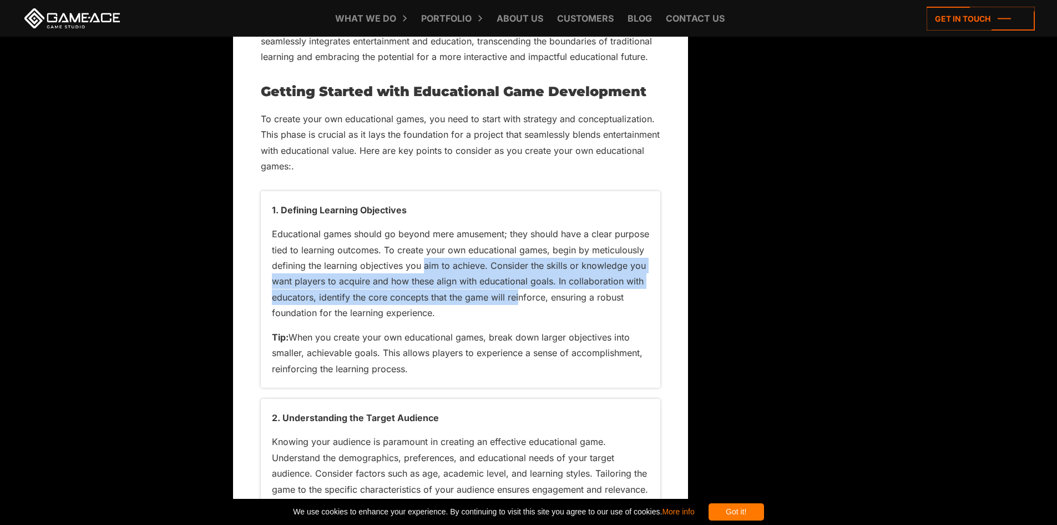
click at [390, 257] on p "Educational games should go beyond mere amusement; they should have a clear pur…" at bounding box center [460, 273] width 377 height 95
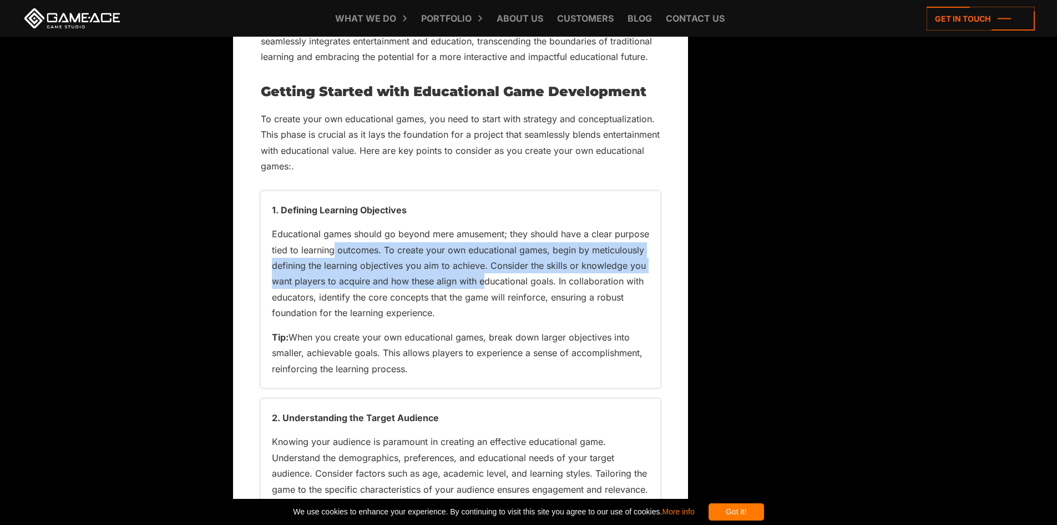
click at [483, 284] on p "Educational games should go beyond mere amusement; they should have a clear pur…" at bounding box center [460, 273] width 377 height 95
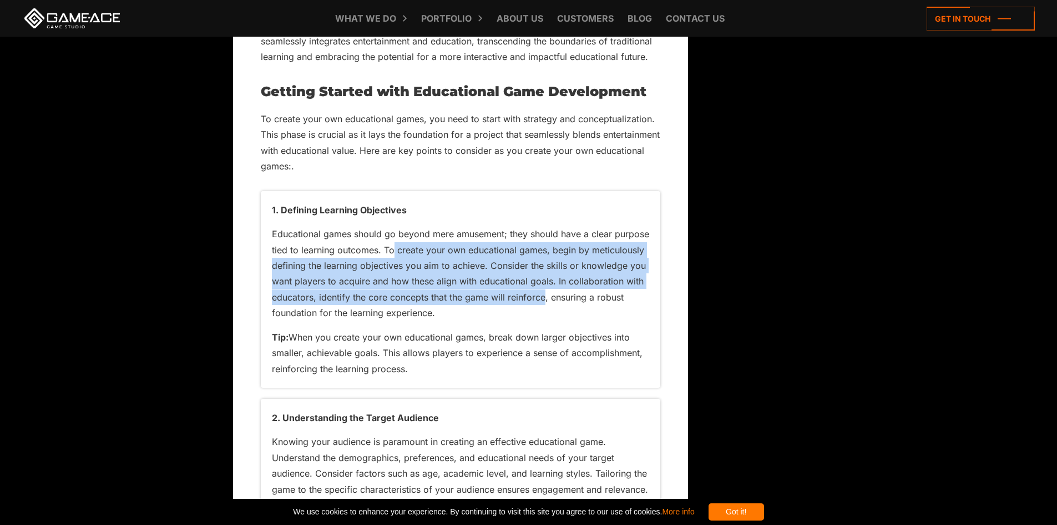
click at [395, 254] on p "Educational games should go beyond mere amusement; they should have a clear pur…" at bounding box center [460, 273] width 377 height 95
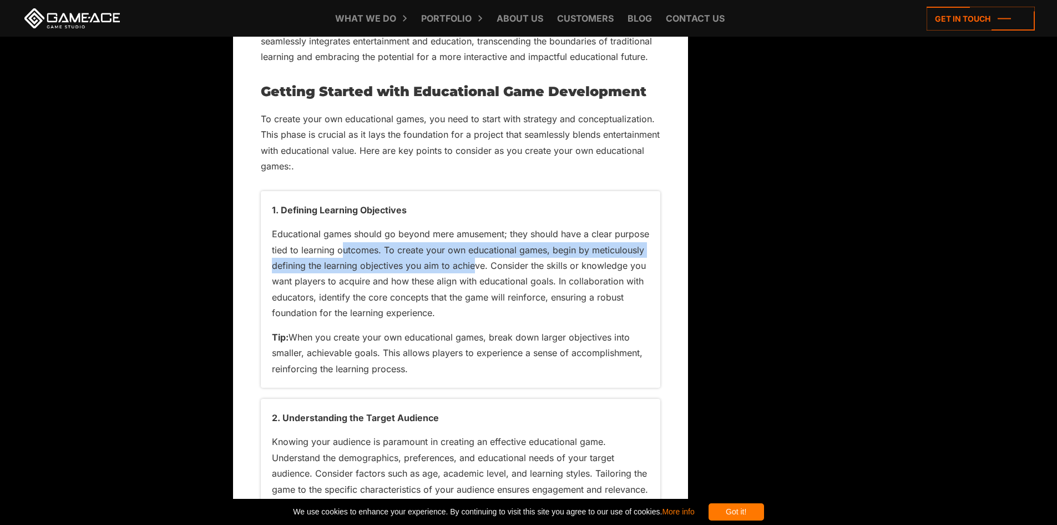
click at [476, 268] on p "Educational games should go beyond mere amusement; they should have a clear pur…" at bounding box center [460, 273] width 377 height 95
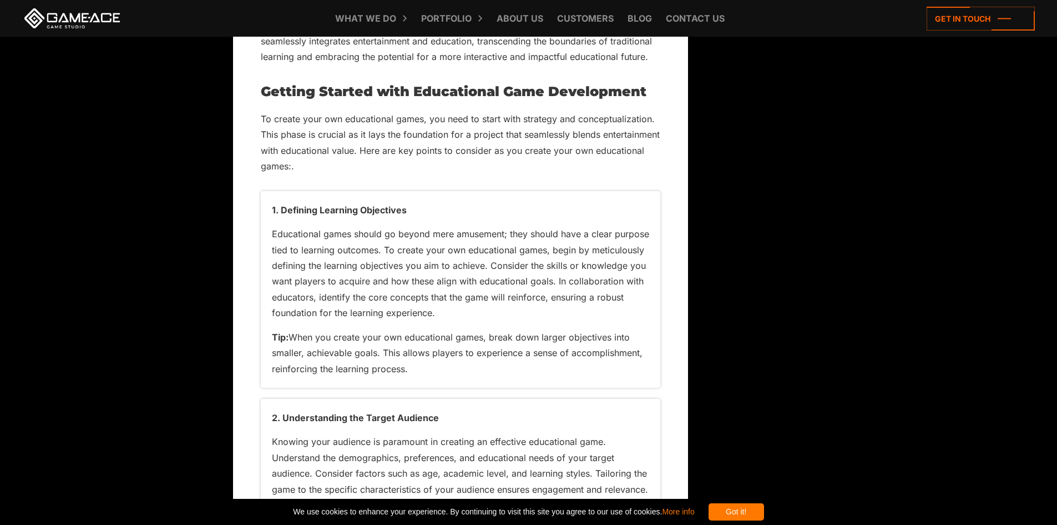
click at [544, 317] on p "Educational games should go beyond mere amusement; they should have a clear pur…" at bounding box center [460, 273] width 377 height 95
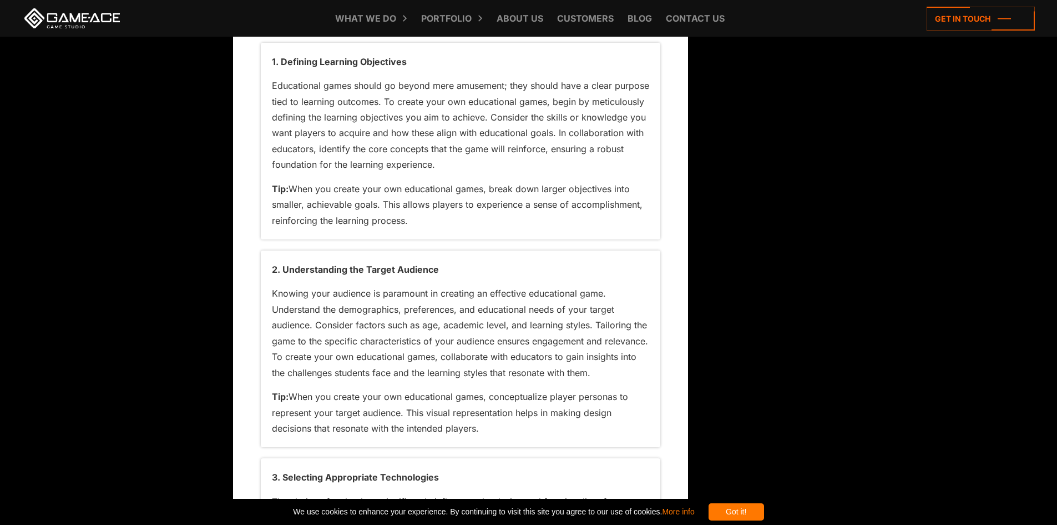
scroll to position [1610, 0]
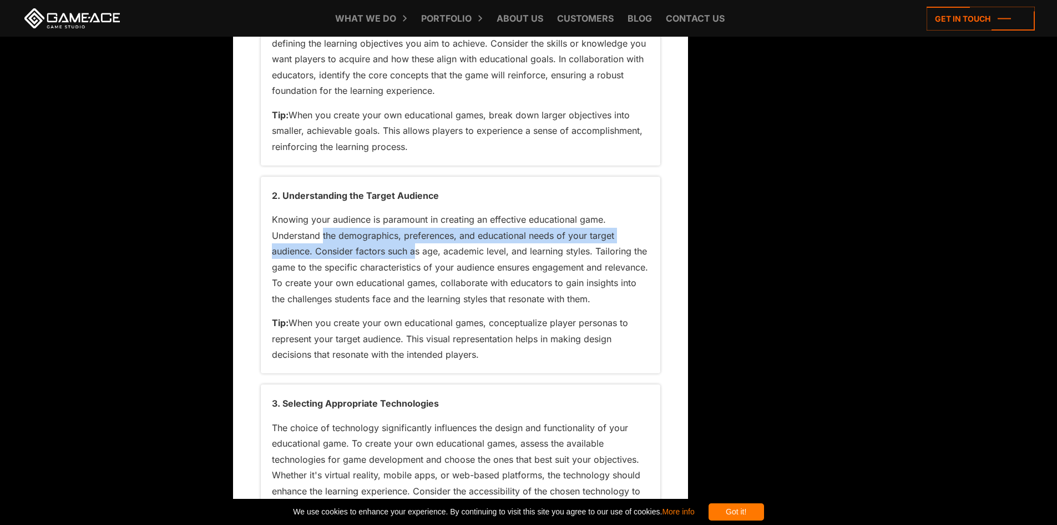
click at [417, 259] on p "Knowing your audience is paramount in creating an effective educational game. U…" at bounding box center [460, 258] width 377 height 95
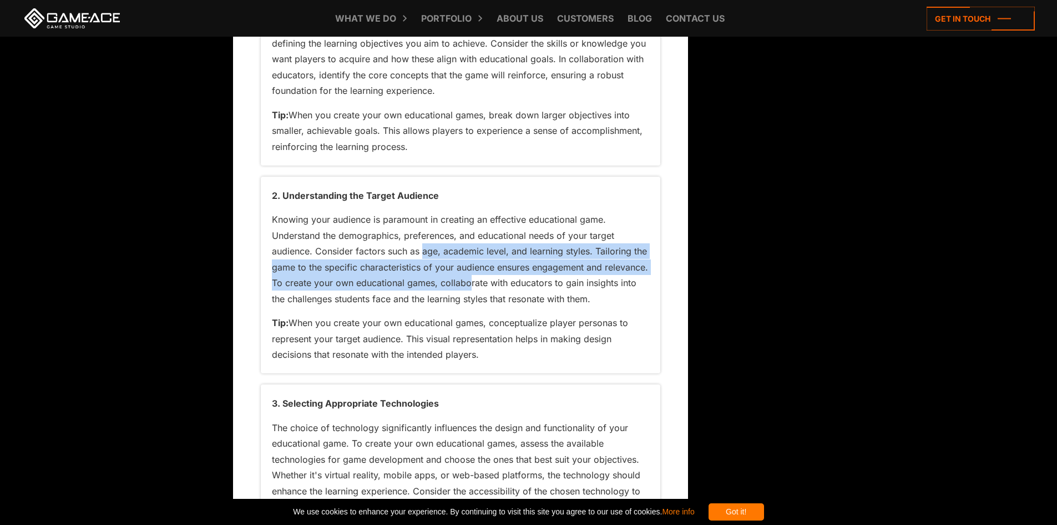
click at [383, 245] on p "Knowing your audience is paramount in creating an effective educational game. U…" at bounding box center [460, 258] width 377 height 95
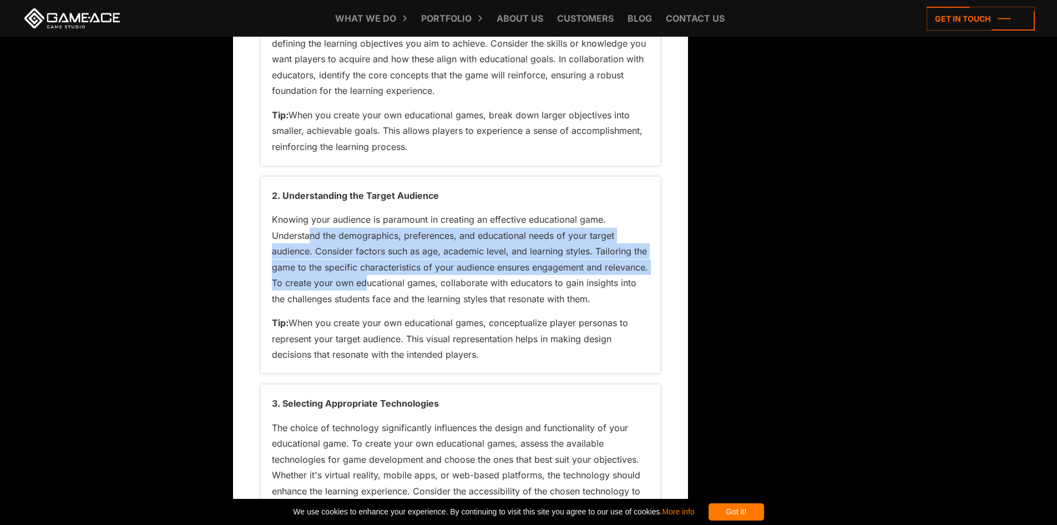
click at [414, 277] on p "Knowing your audience is paramount in creating an effective educational game. U…" at bounding box center [460, 258] width 377 height 95
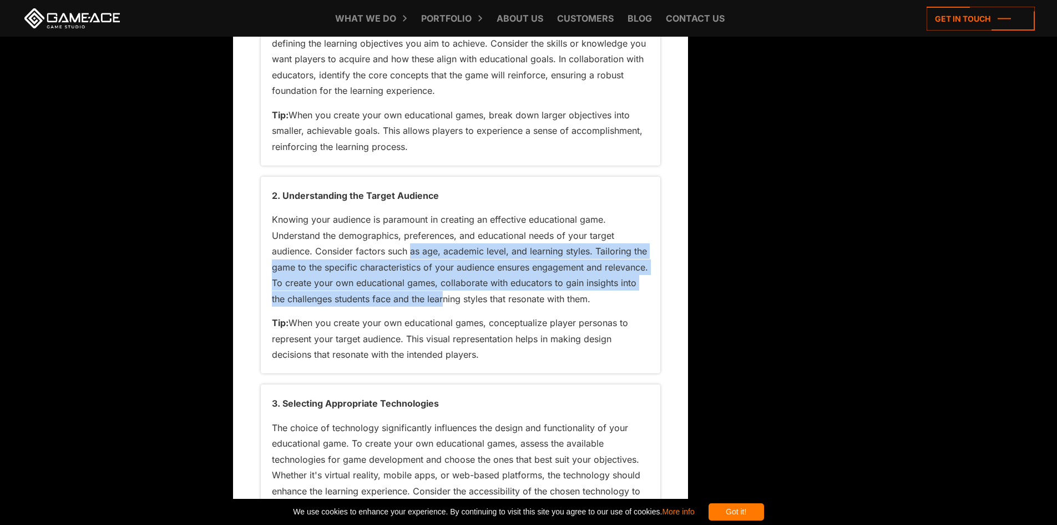
click at [405, 250] on p "Knowing your audience is paramount in creating an effective educational game. U…" at bounding box center [460, 258] width 377 height 95
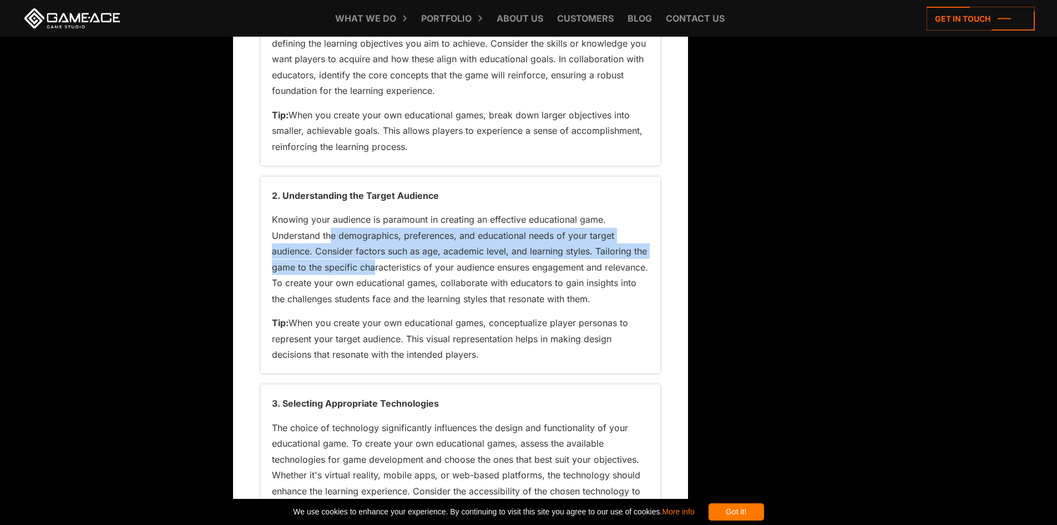
click at [385, 277] on p "Knowing your audience is paramount in creating an effective educational game. U…" at bounding box center [460, 258] width 377 height 95
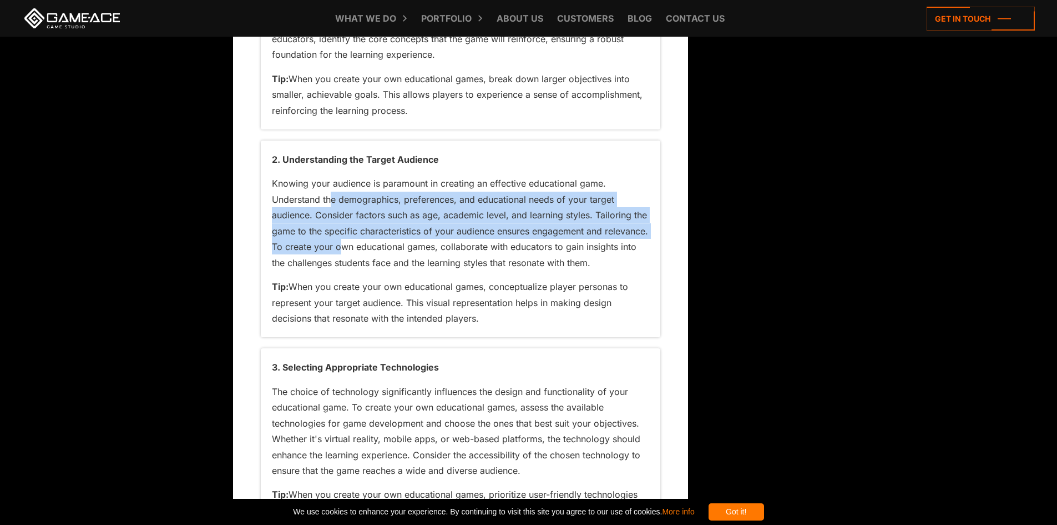
scroll to position [1665, 0]
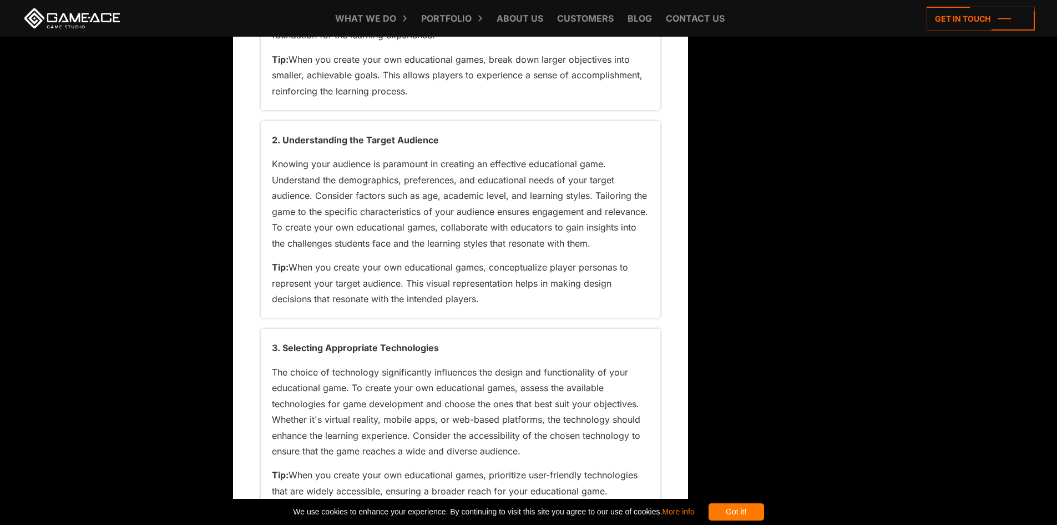
click at [327, 275] on p "Tip: When you create your own educational games, conceptualize player personas …" at bounding box center [460, 282] width 377 height 47
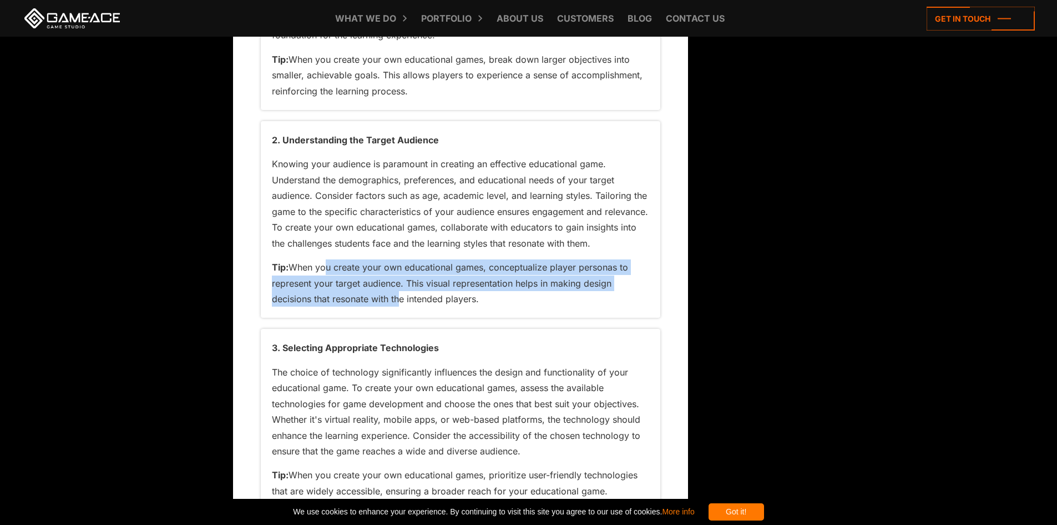
click at [395, 292] on p "Tip: When you create your own educational games, conceptualize player personas …" at bounding box center [460, 282] width 377 height 47
click at [326, 254] on div "2. Understanding the Target Audience Knowing your audience is paramount in crea…" at bounding box center [461, 219] width 400 height 196
click at [416, 307] on div "2. Understanding the Target Audience Knowing your audience is paramount in crea…" at bounding box center [461, 219] width 400 height 196
click at [306, 246] on div "2. Understanding the Target Audience Knowing your audience is paramount in crea…" at bounding box center [461, 219] width 400 height 196
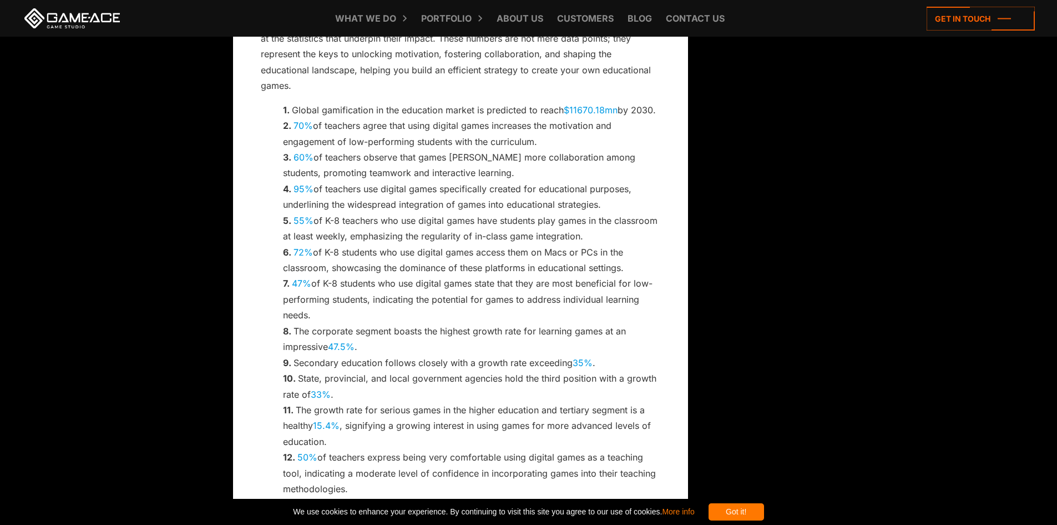
scroll to position [2553, 0]
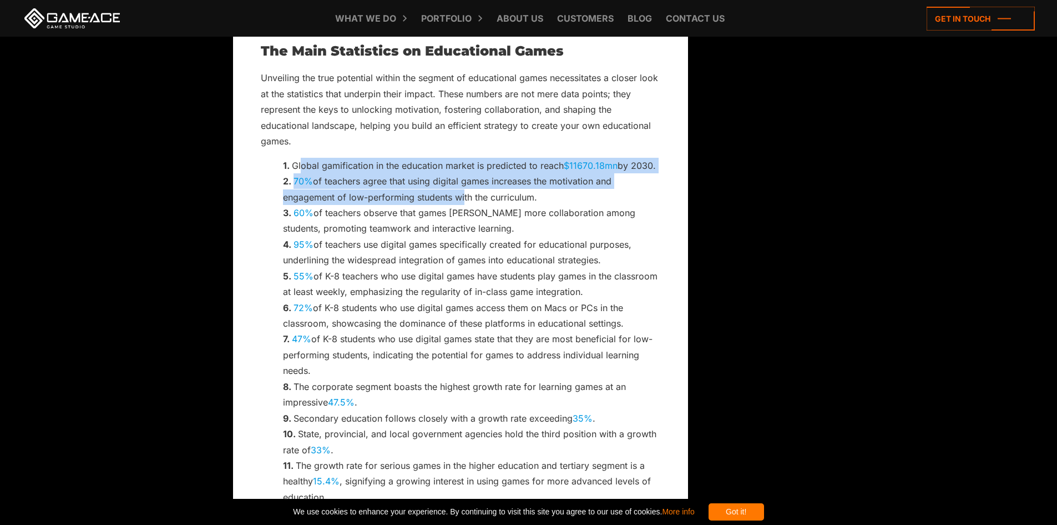
drag, startPoint x: 302, startPoint y: 165, endPoint x: 464, endPoint y: 190, distance: 163.5
click at [464, 190] on ol "Global gamification in the education market is predicted to reach $11670.18mn b…" at bounding box center [471, 403] width 377 height 490
drag, startPoint x: 477, startPoint y: 172, endPoint x: 447, endPoint y: 156, distance: 34.5
